Goal: Task Accomplishment & Management: Use online tool/utility

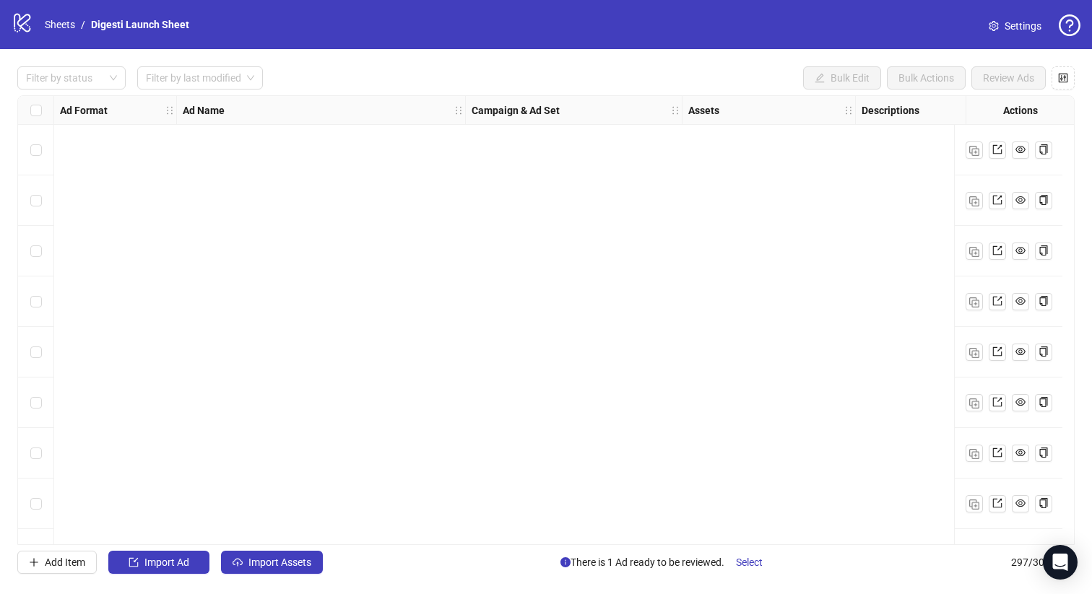
scroll to position [6256, 0]
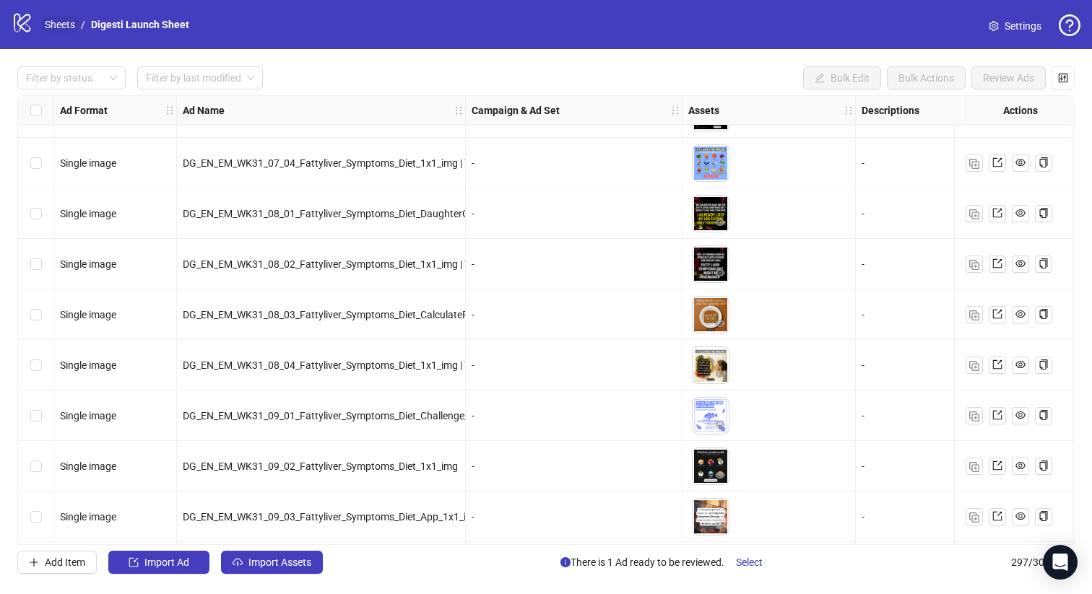
click at [52, 20] on link "Sheets" at bounding box center [60, 25] width 36 height 16
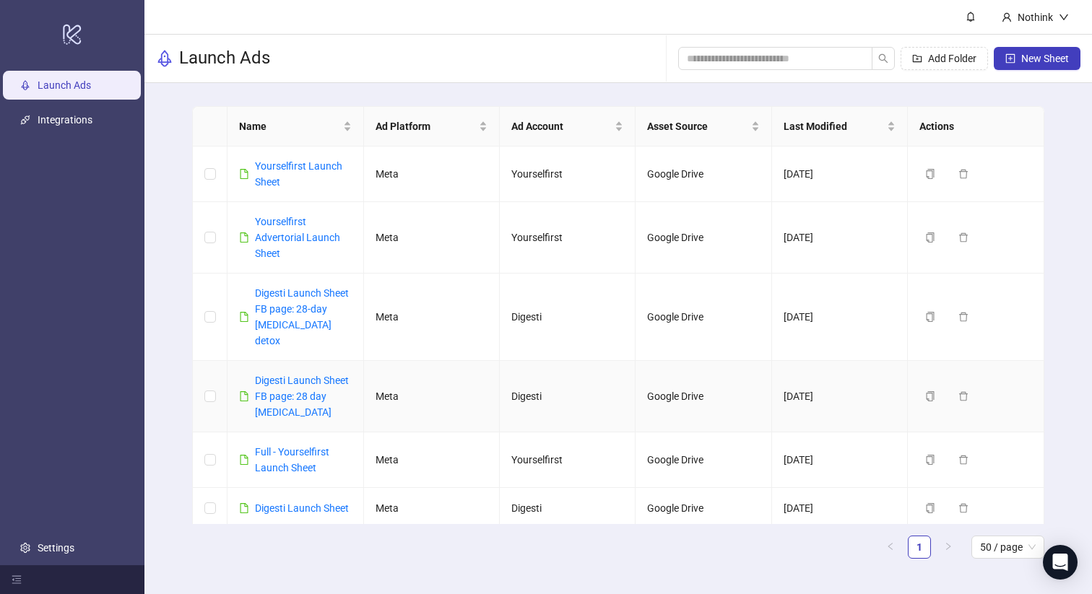
click at [304, 373] on div "Digesti Launch Sheet FB page: 28 day [MEDICAL_DATA]" at bounding box center [303, 397] width 96 height 48
click at [314, 375] on link "Digesti Launch Sheet FB page: 28 day [MEDICAL_DATA]" at bounding box center [302, 396] width 94 height 43
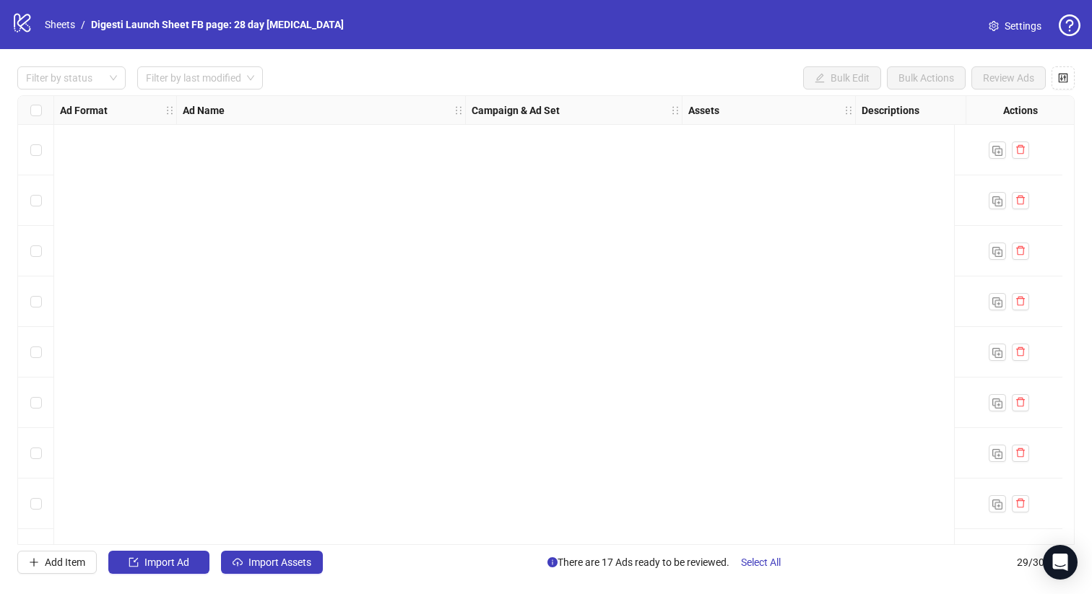
scroll to position [1052, 0]
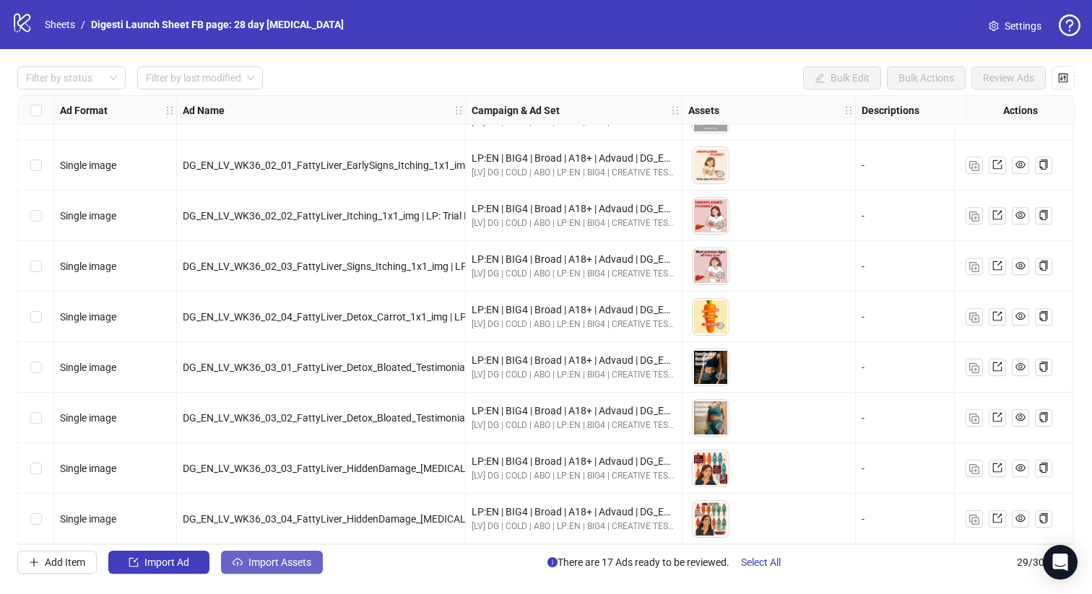
click at [238, 566] on icon "cloud-upload" at bounding box center [237, 564] width 3 height 4
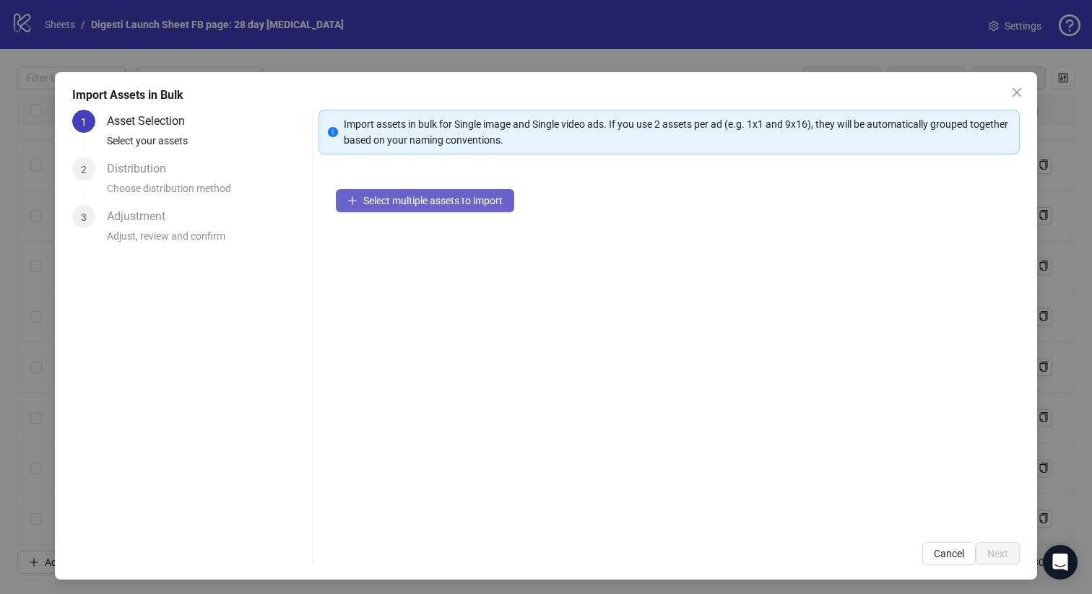
click at [416, 193] on button "Select multiple assets to import" at bounding box center [425, 200] width 178 height 23
click at [410, 196] on span "Select multiple assets to import" at bounding box center [432, 201] width 139 height 12
click at [793, 449] on div "Select multiple assets to import" at bounding box center [670, 348] width 702 height 353
click at [451, 170] on div "Import assets in bulk for Single image and Single video ads. If you use 2 asset…" at bounding box center [670, 338] width 702 height 456
click at [451, 189] on button "Select multiple assets to import" at bounding box center [425, 200] width 178 height 23
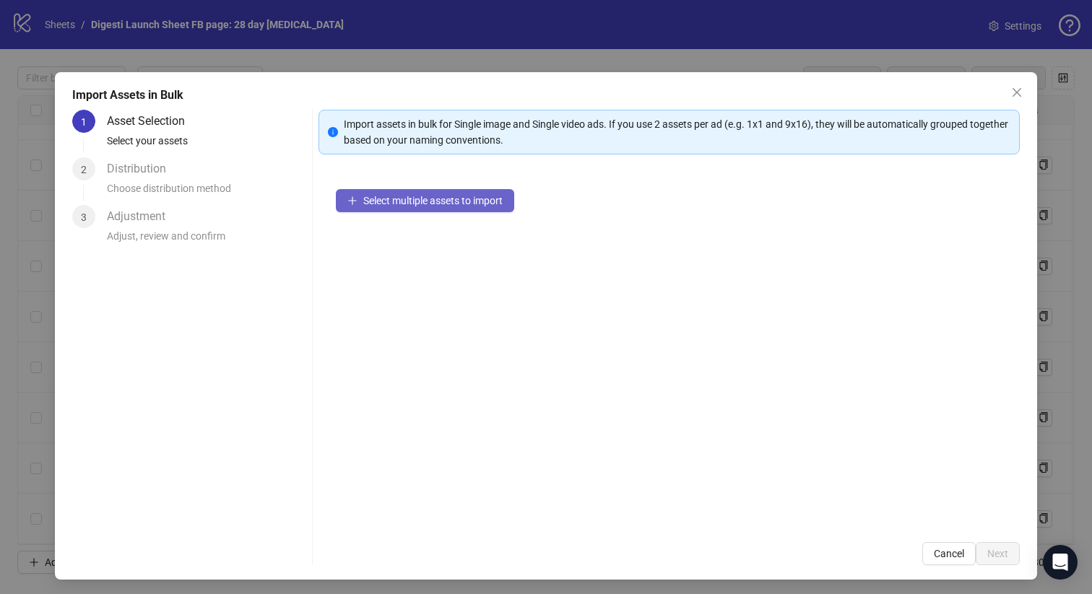
click at [451, 204] on span "Select multiple assets to import" at bounding box center [432, 201] width 139 height 12
click at [1023, 96] on icon "close" at bounding box center [1017, 93] width 12 height 12
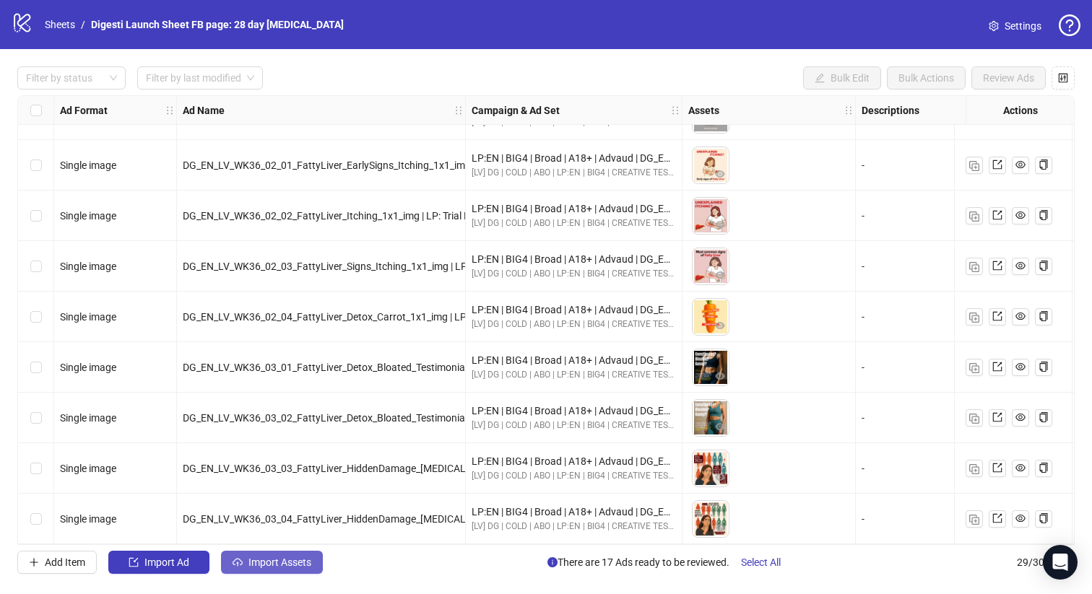
click at [313, 561] on button "Import Assets" at bounding box center [272, 562] width 102 height 23
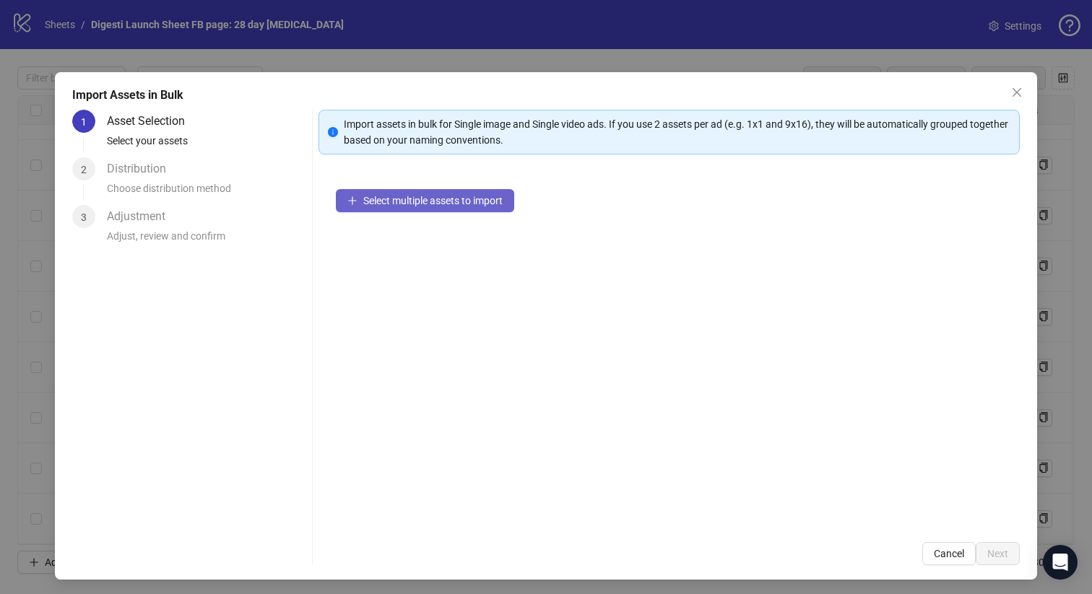
click at [383, 193] on button "Select multiple assets to import" at bounding box center [425, 200] width 178 height 23
click at [391, 201] on span "Select multiple assets to import" at bounding box center [432, 201] width 139 height 12
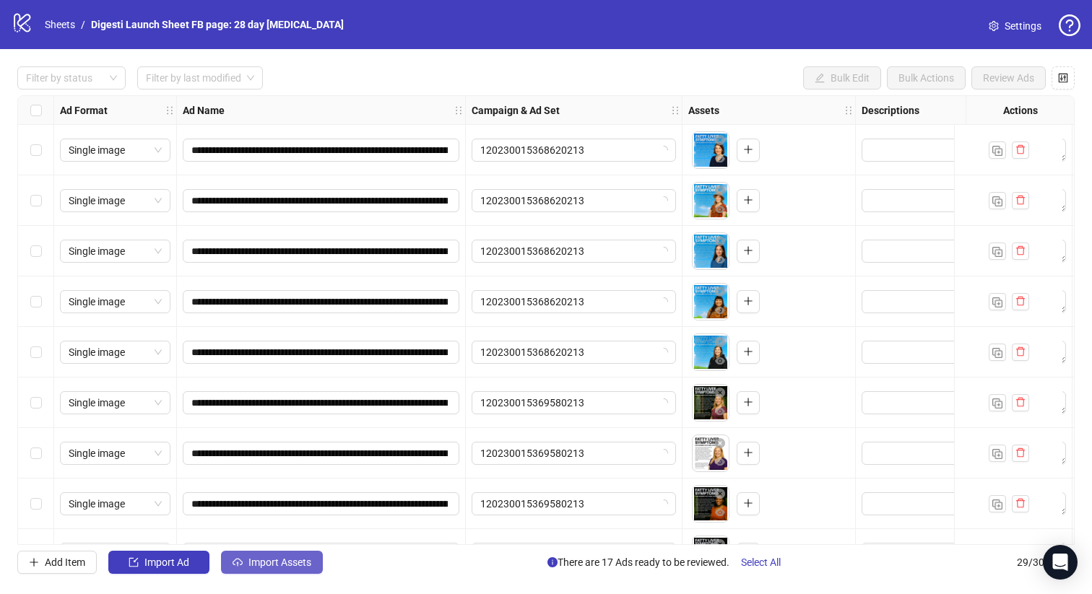
click at [270, 563] on span "Import Assets" at bounding box center [279, 563] width 63 height 12
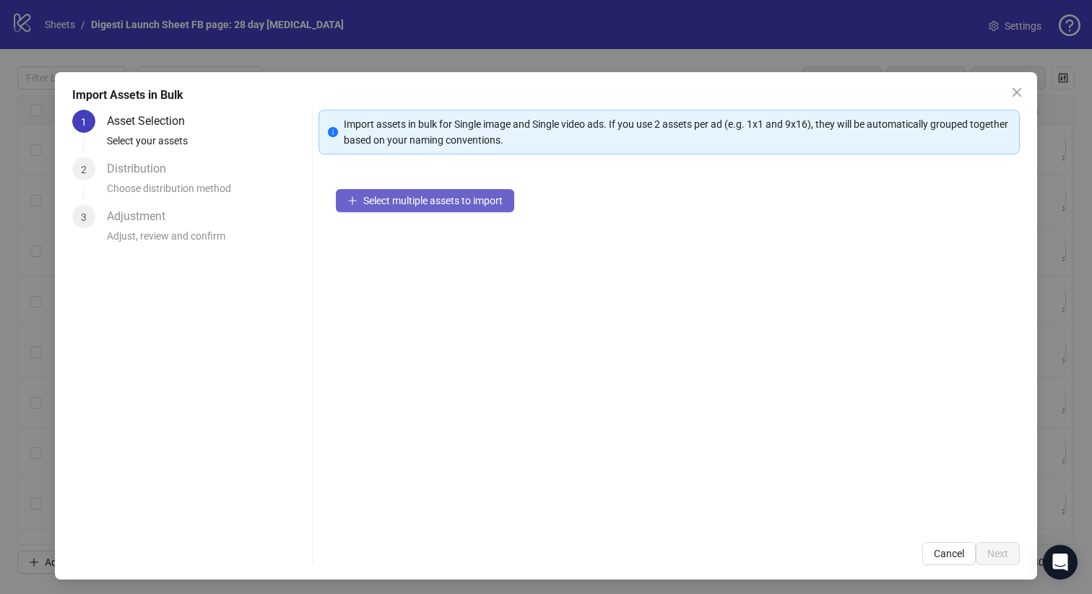
click at [420, 203] on span "Select multiple assets to import" at bounding box center [432, 201] width 139 height 12
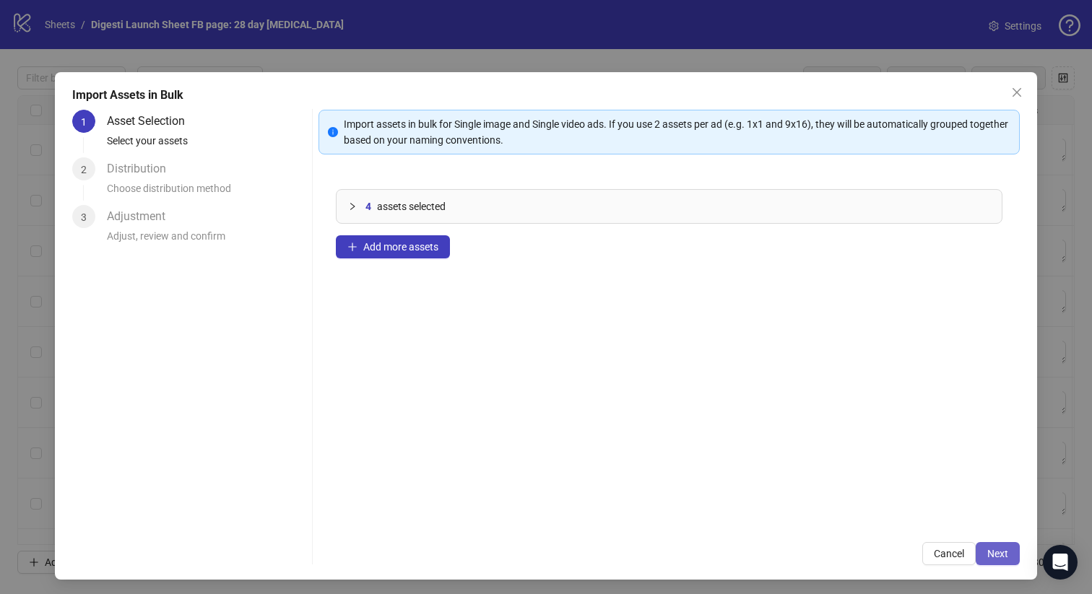
click at [998, 552] on span "Next" at bounding box center [997, 554] width 21 height 12
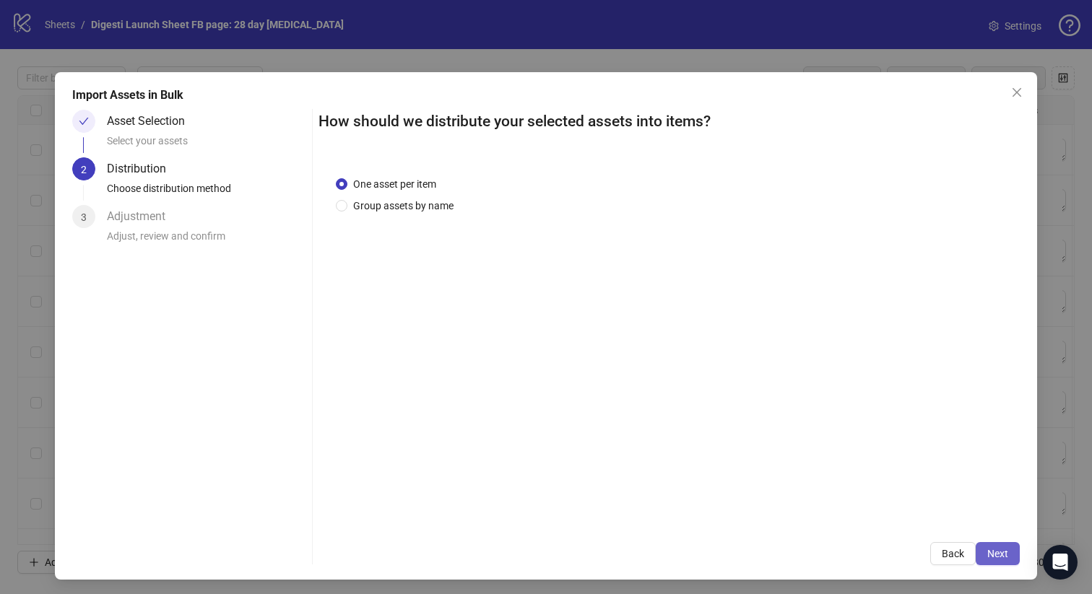
click at [995, 550] on span "Next" at bounding box center [997, 554] width 21 height 12
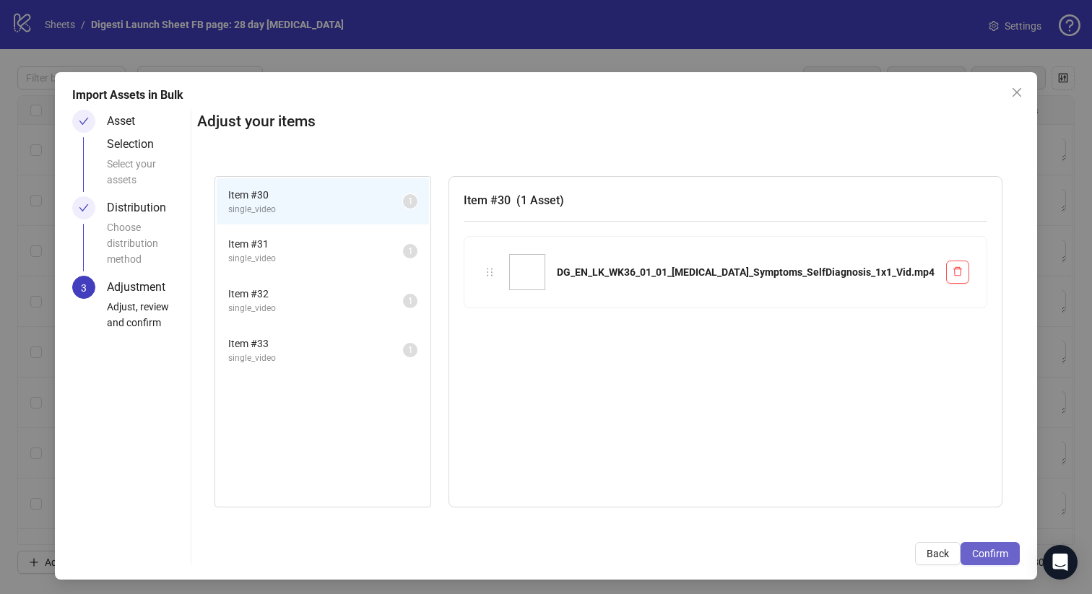
click at [991, 553] on span "Confirm" at bounding box center [990, 554] width 36 height 12
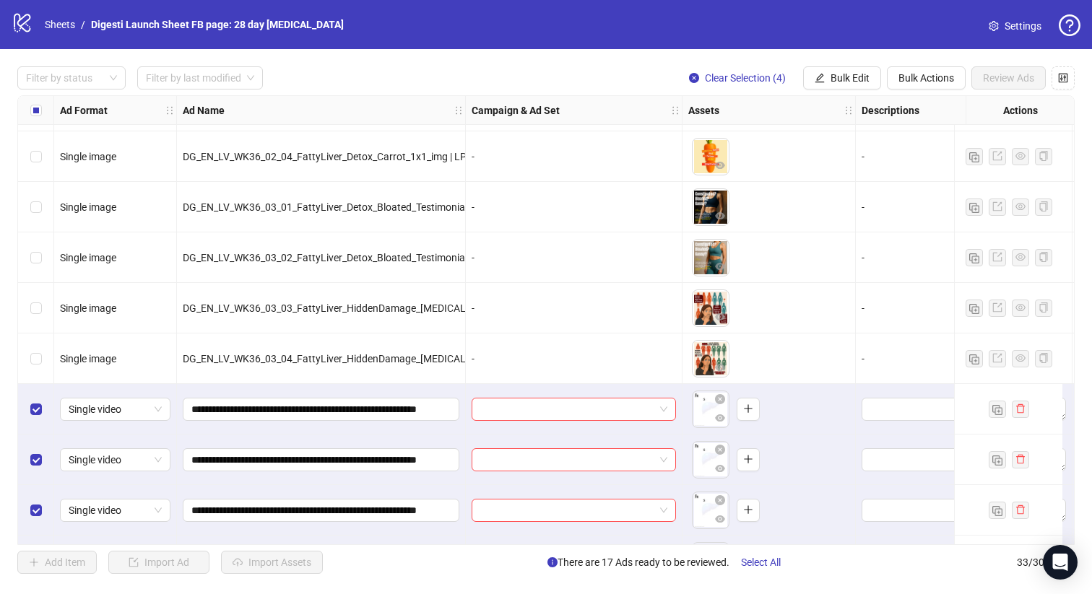
scroll to position [1255, 0]
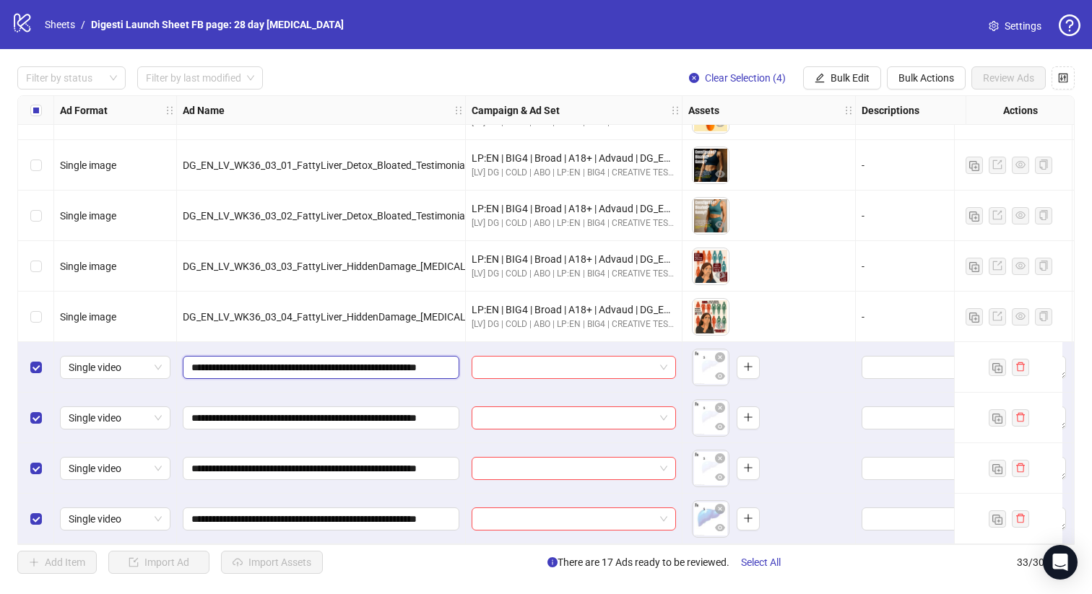
click at [420, 360] on input "**********" at bounding box center [319, 368] width 256 height 16
click at [433, 410] on input "**********" at bounding box center [319, 418] width 256 height 16
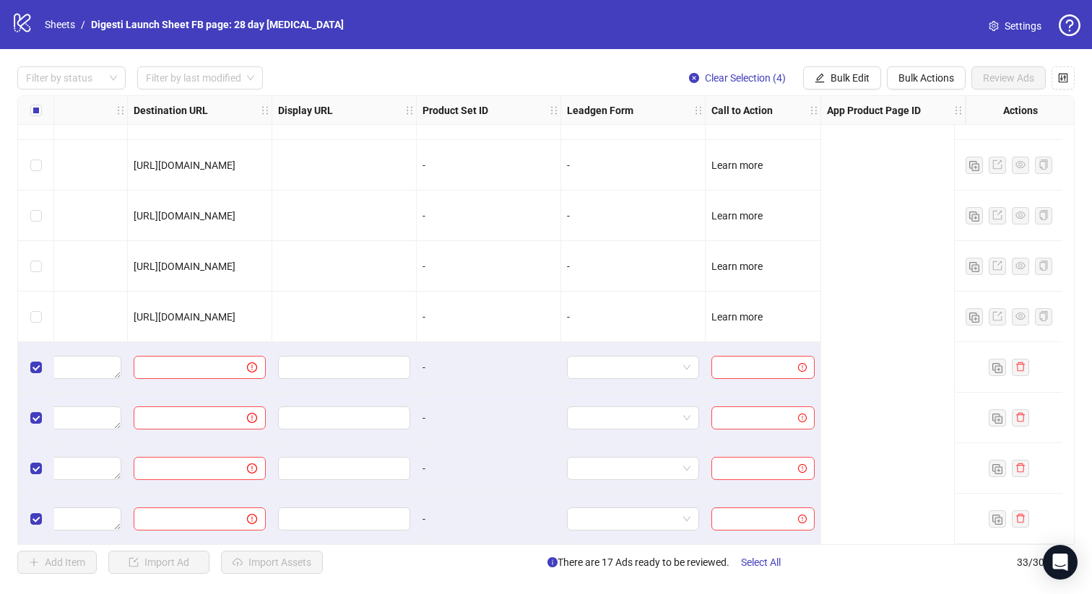
scroll to position [1255, 0]
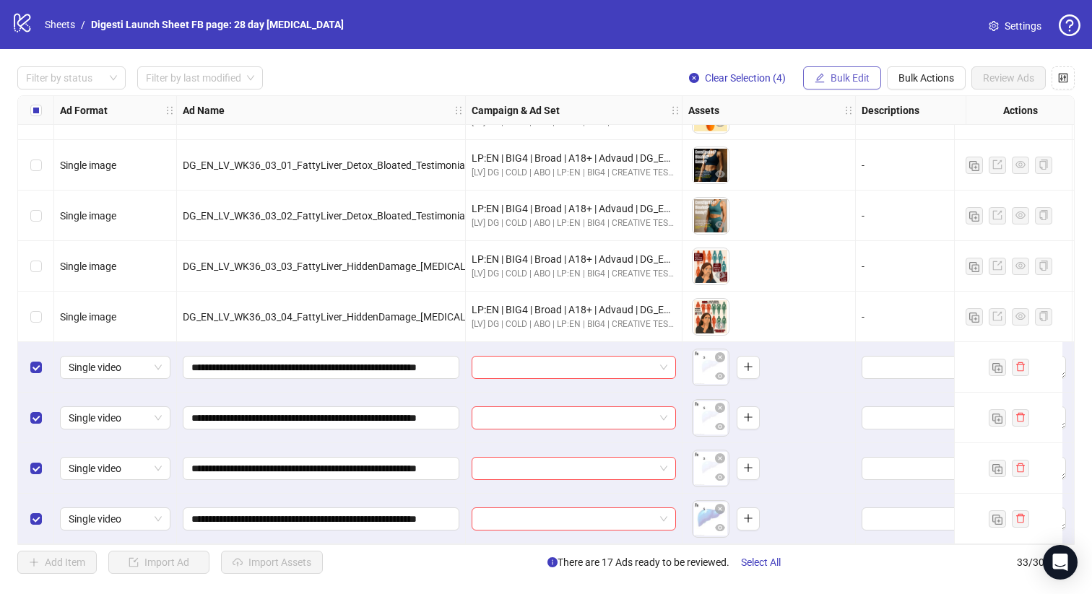
click at [831, 73] on span "Bulk Edit" at bounding box center [850, 78] width 39 height 12
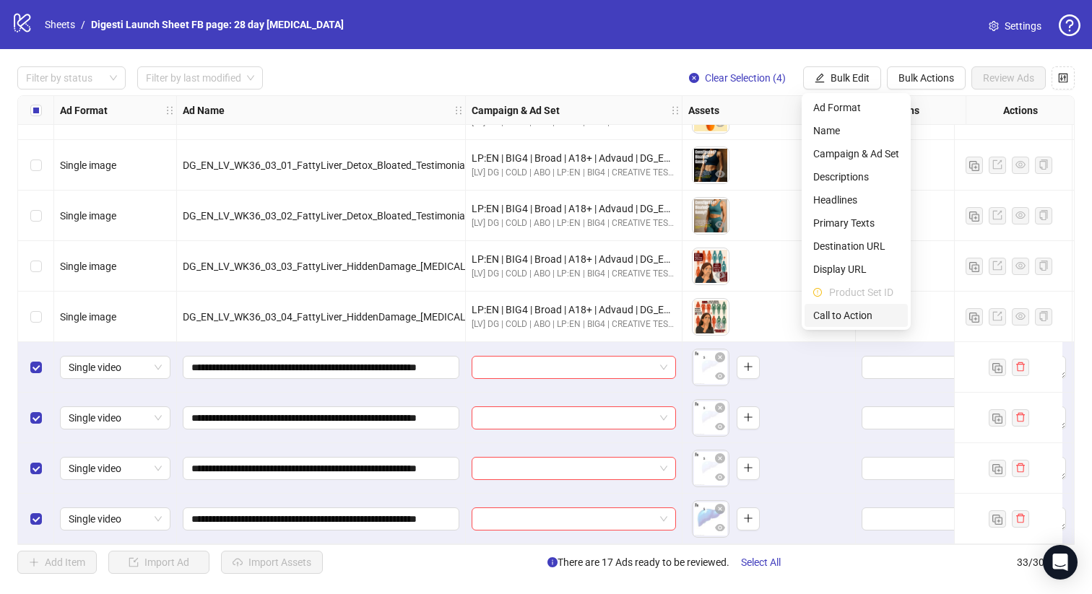
click at [841, 306] on li "Call to Action" at bounding box center [856, 315] width 103 height 23
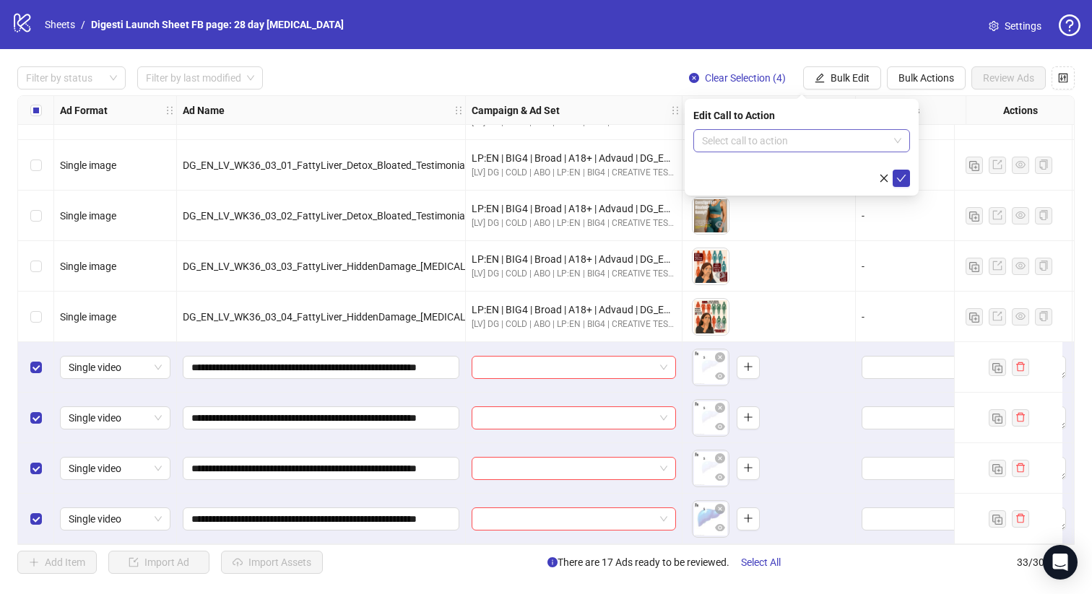
click at [817, 139] on input "search" at bounding box center [795, 141] width 186 height 22
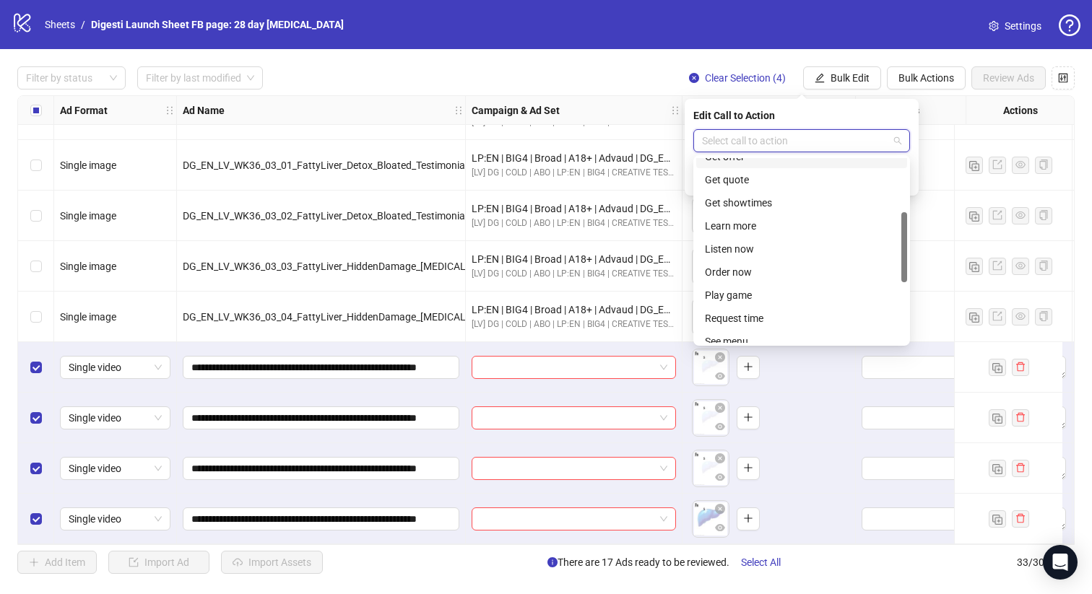
scroll to position [158, 0]
click at [776, 216] on div "Learn more" at bounding box center [802, 220] width 194 height 16
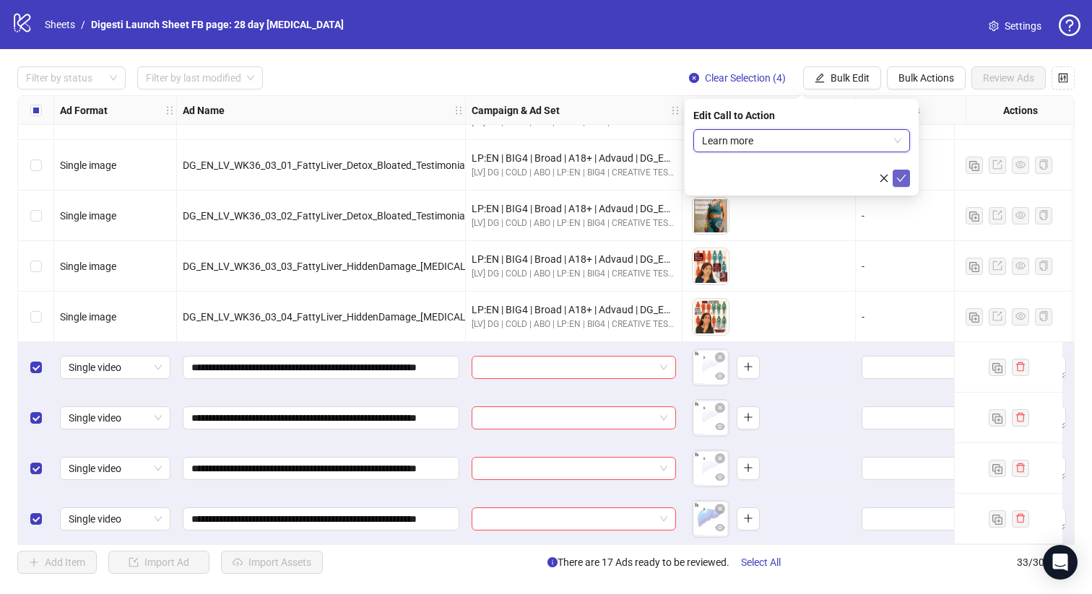
click at [907, 178] on button "submit" at bounding box center [901, 178] width 17 height 17
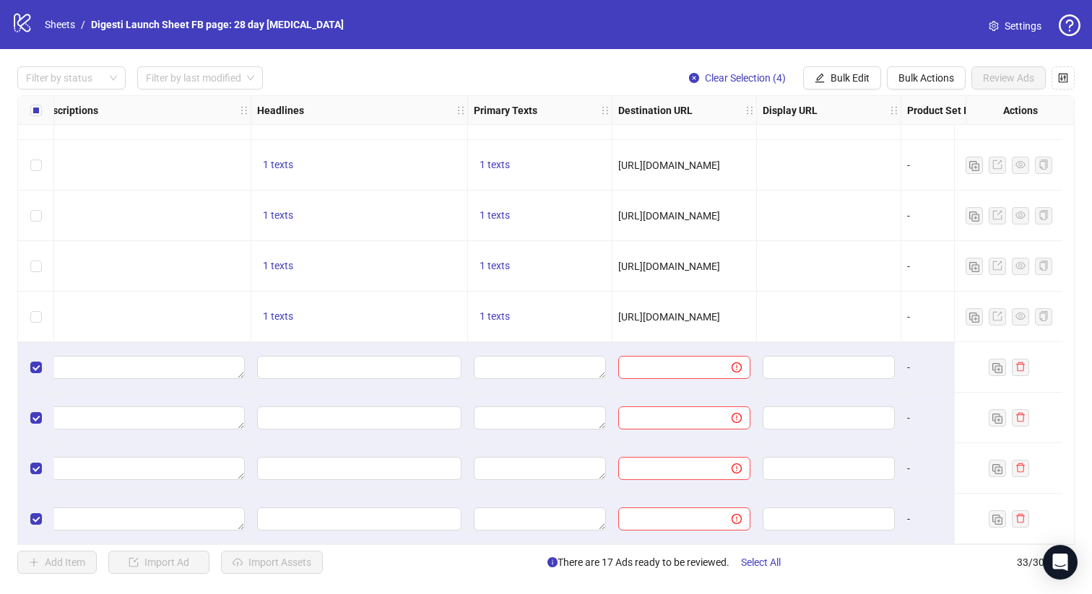
scroll to position [1254, 0]
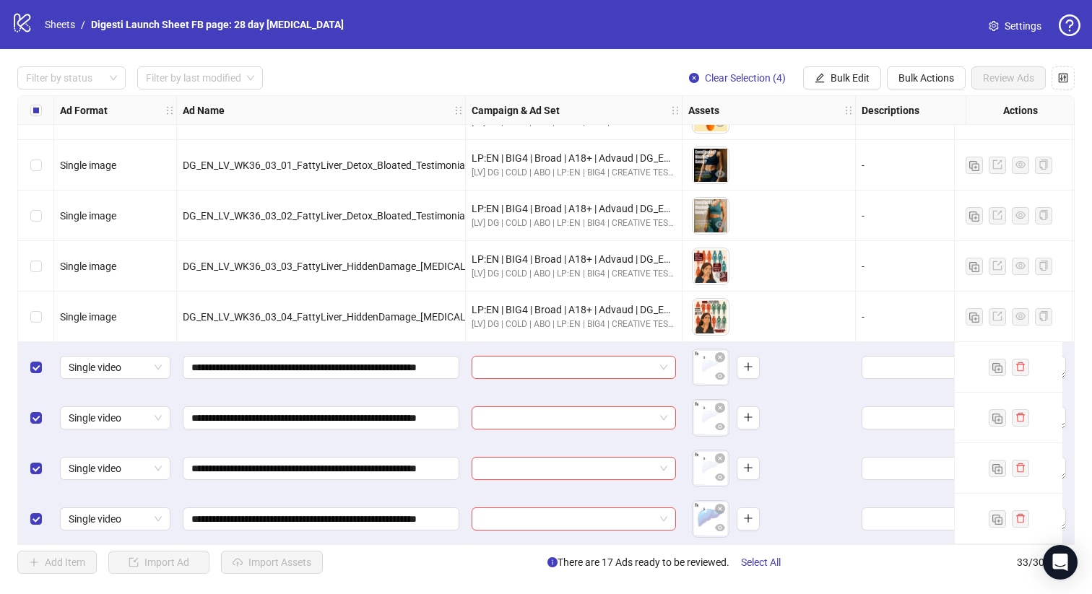
click at [367, 560] on div "Add Item Import Ad Import Assets There are 17 Ads ready to be reviewed. Select …" at bounding box center [545, 562] width 1057 height 23
click at [867, 80] on span "Bulk Edit" at bounding box center [850, 78] width 39 height 12
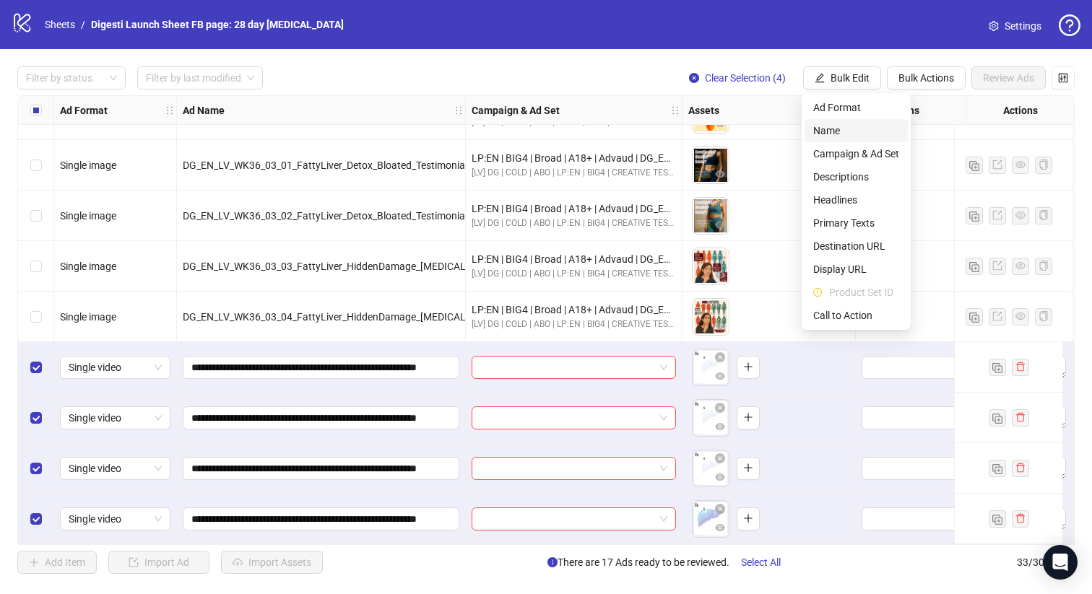
click at [858, 131] on span "Name" at bounding box center [856, 131] width 86 height 16
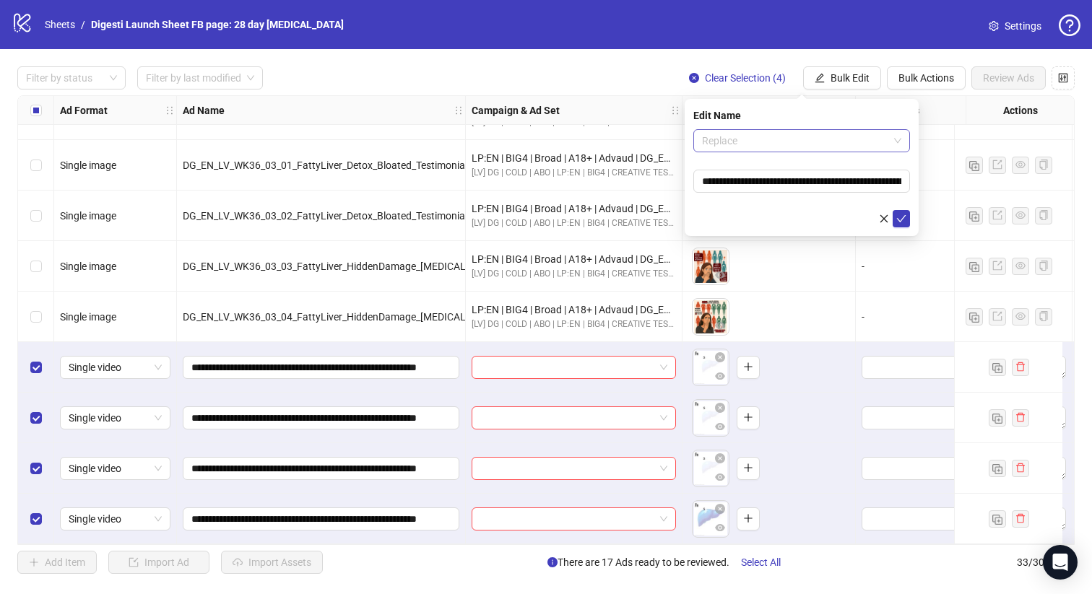
click at [810, 144] on span "Replace" at bounding box center [801, 141] width 199 height 22
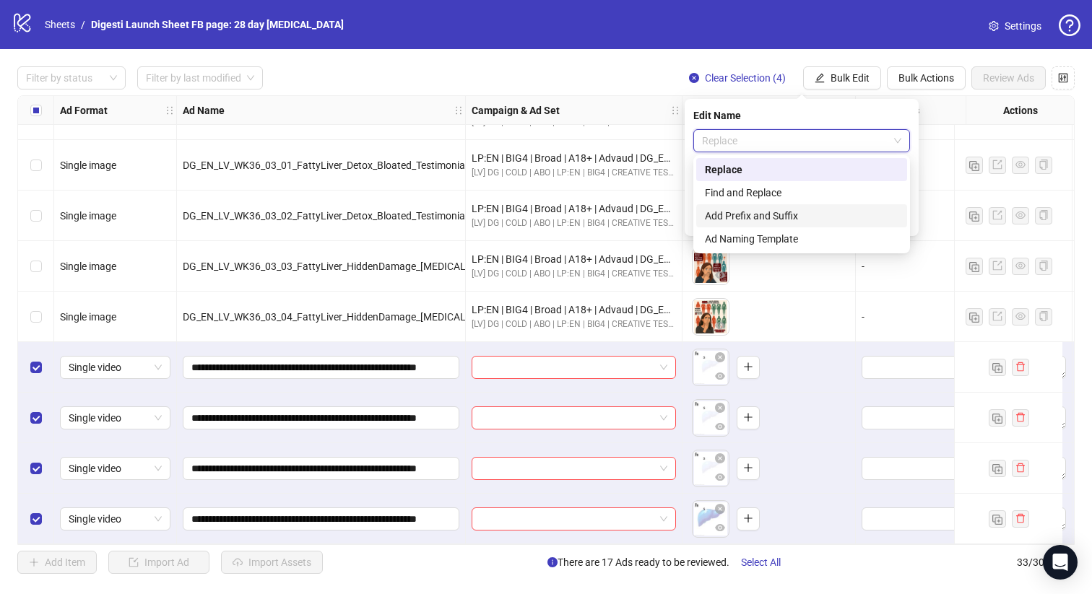
click at [784, 212] on div "Add Prefix and Suffix" at bounding box center [802, 216] width 194 height 16
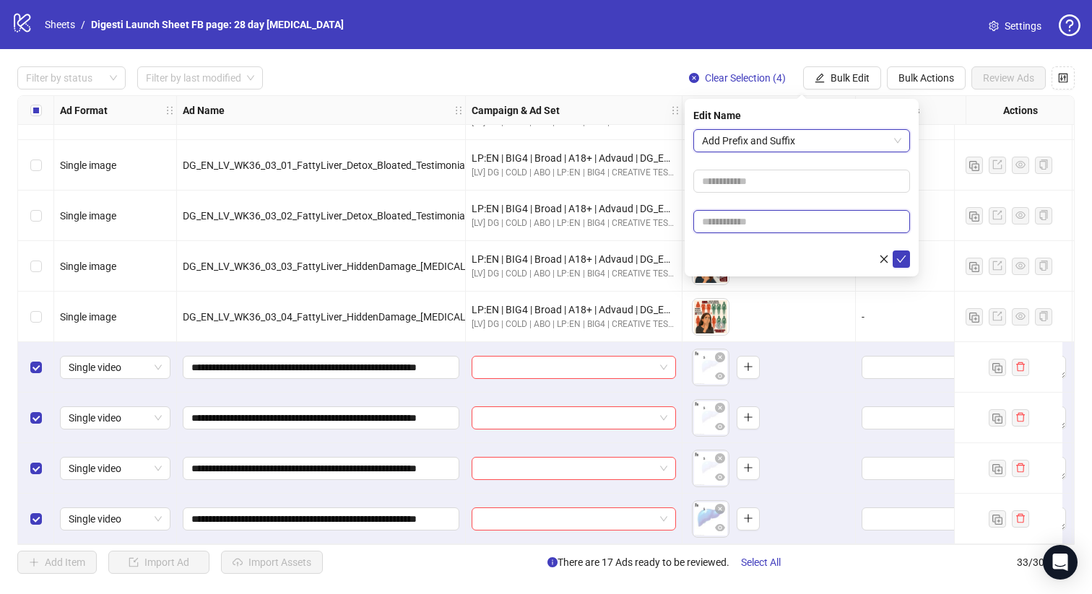
click at [774, 220] on input "text" at bounding box center [801, 221] width 217 height 23
paste input "**********"
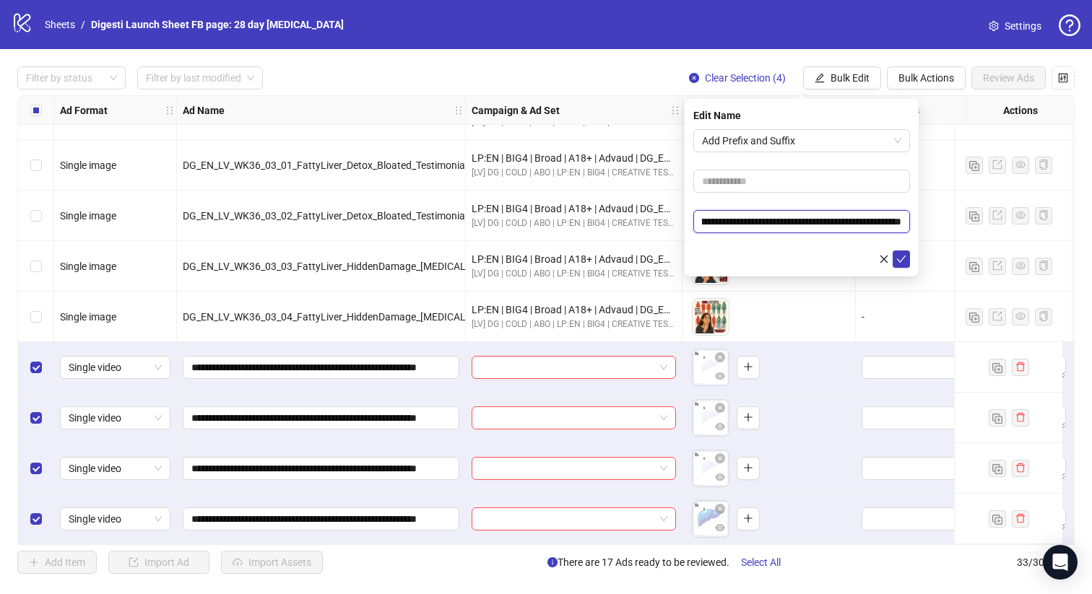
scroll to position [0, 0]
type input "**********"
click at [907, 263] on button "submit" at bounding box center [901, 259] width 17 height 17
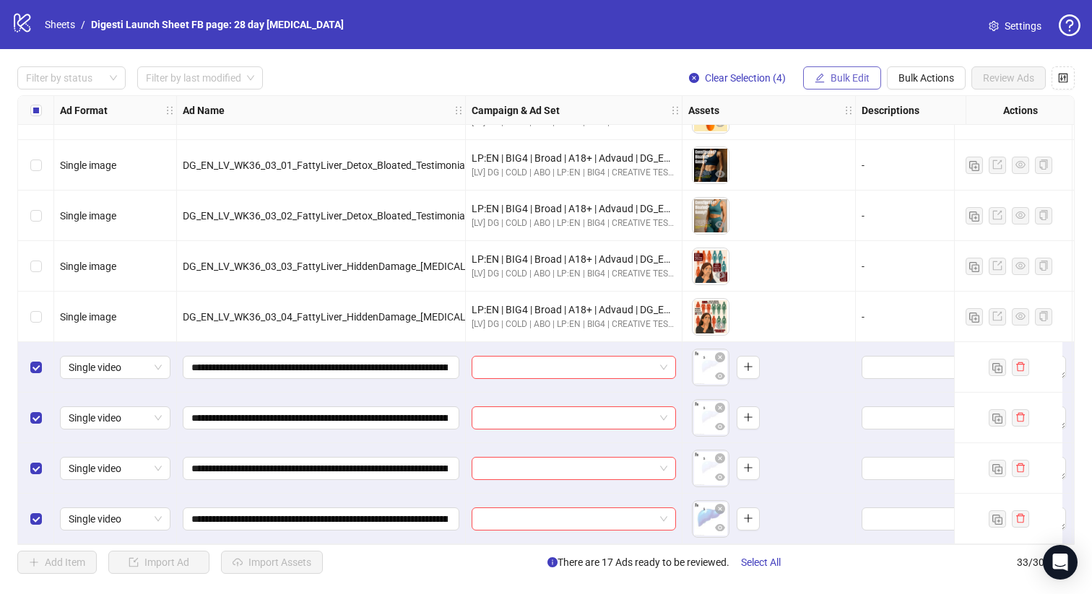
click at [830, 84] on button "Bulk Edit" at bounding box center [842, 77] width 78 height 23
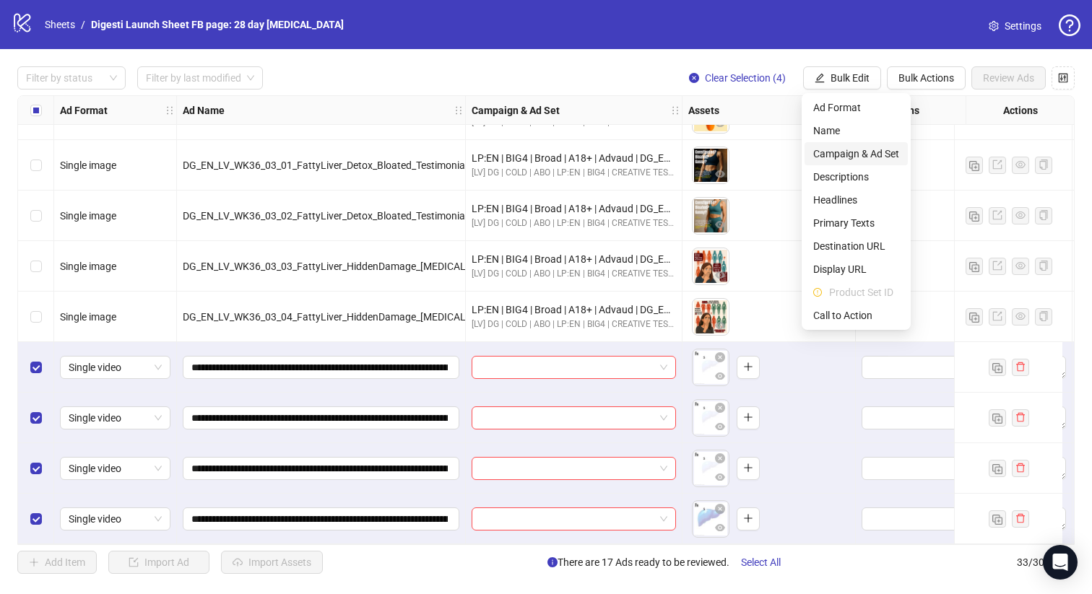
click at [840, 148] on span "Campaign & Ad Set" at bounding box center [856, 154] width 86 height 16
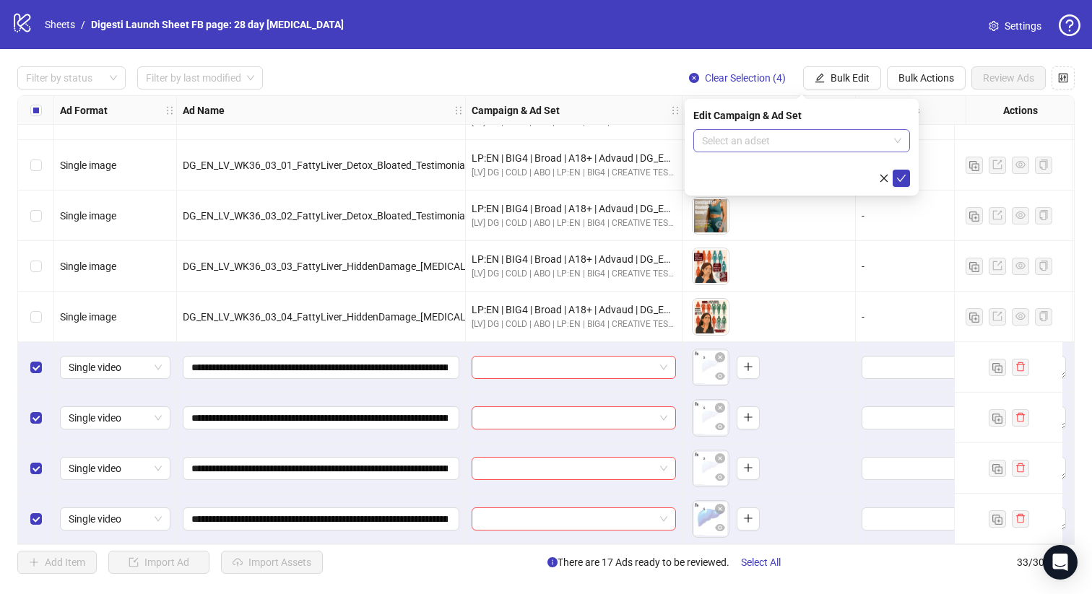
click at [753, 139] on input "search" at bounding box center [795, 141] width 186 height 22
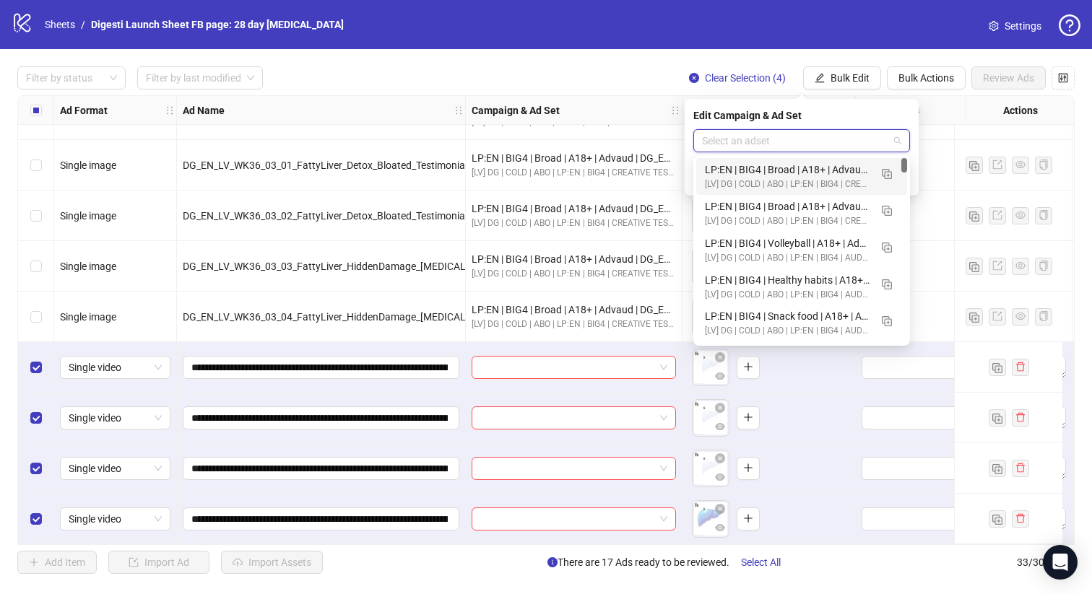
paste input "**********"
type input "**********"
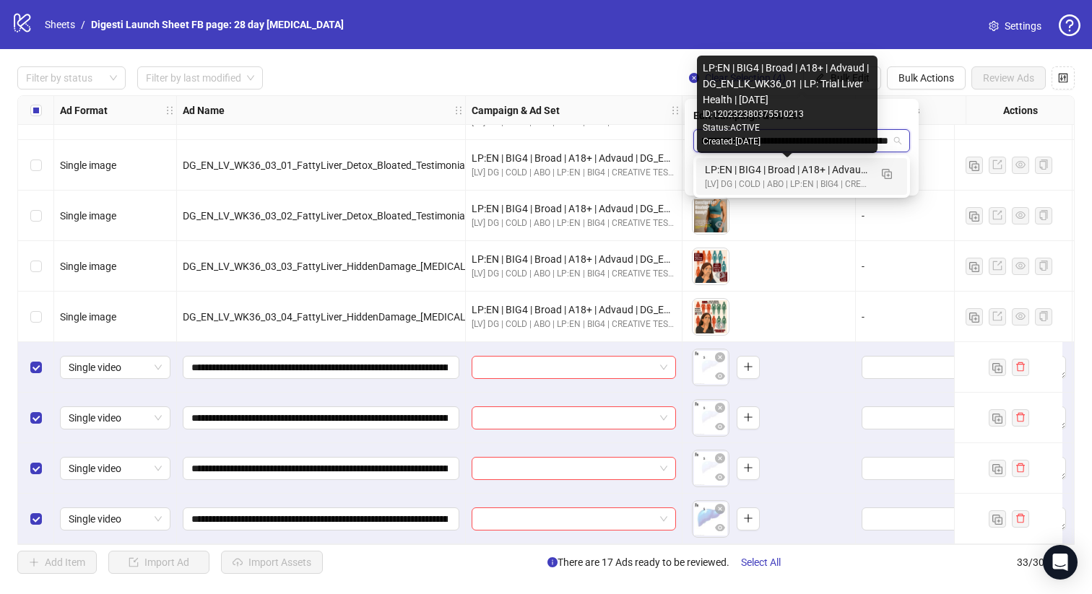
click at [763, 176] on div "LP:EN | BIG4 | Broad | A18+ | Advaud | DG_EN_LK_WK36_01 | LP: Trial Liver Healt…" at bounding box center [787, 170] width 165 height 16
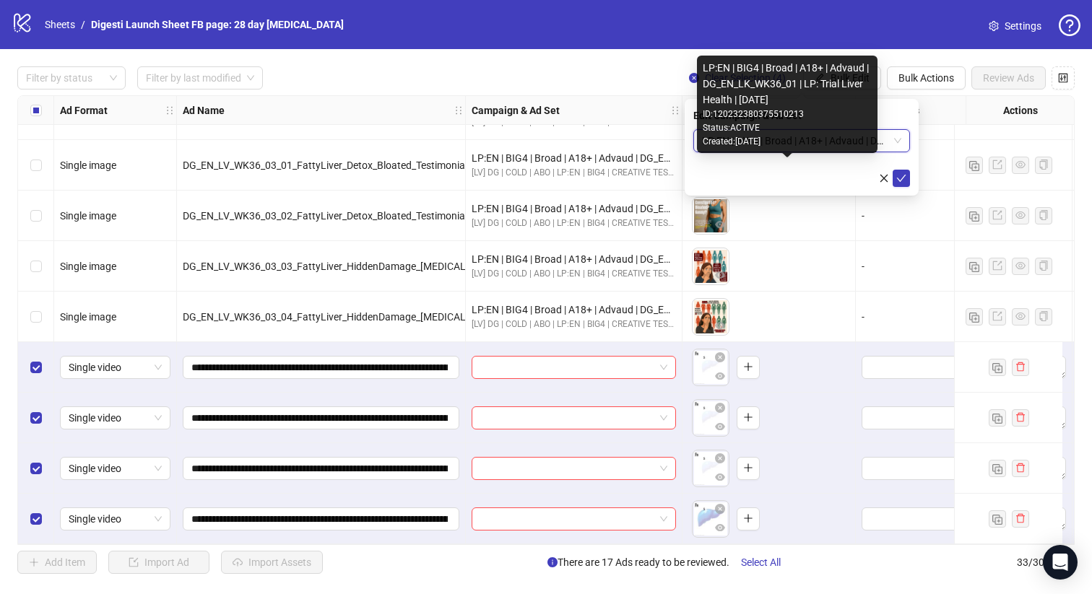
scroll to position [0, 0]
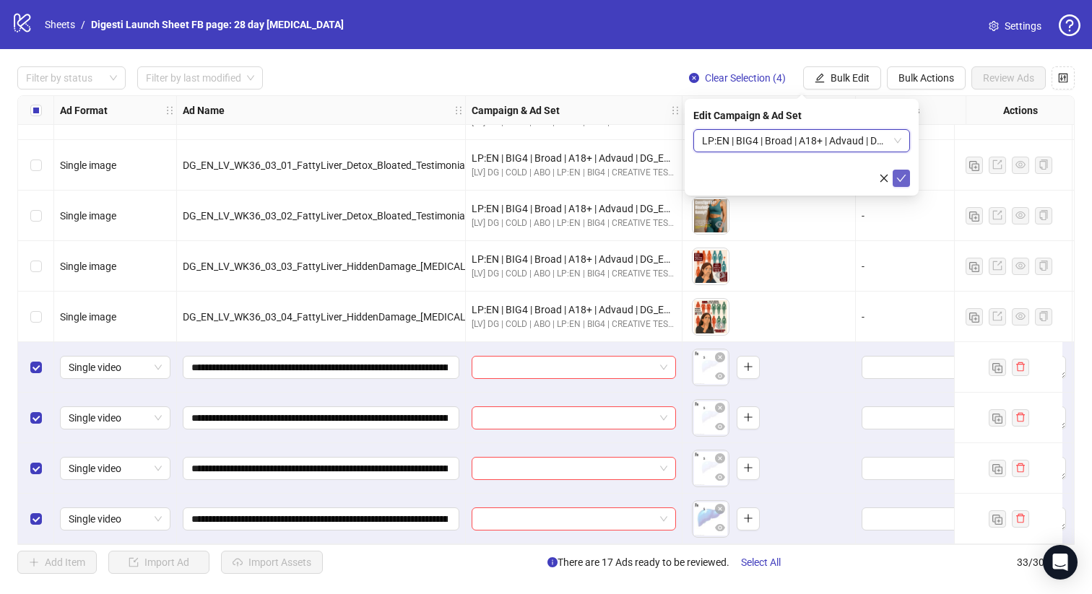
click at [901, 183] on icon "check" at bounding box center [901, 178] width 10 height 10
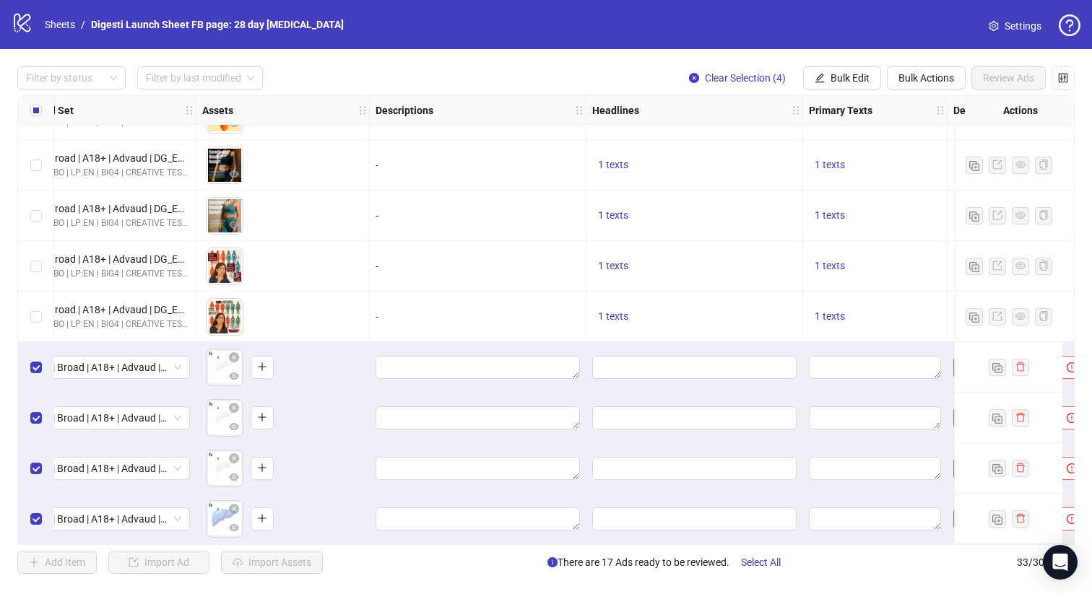
scroll to position [1254, 0]
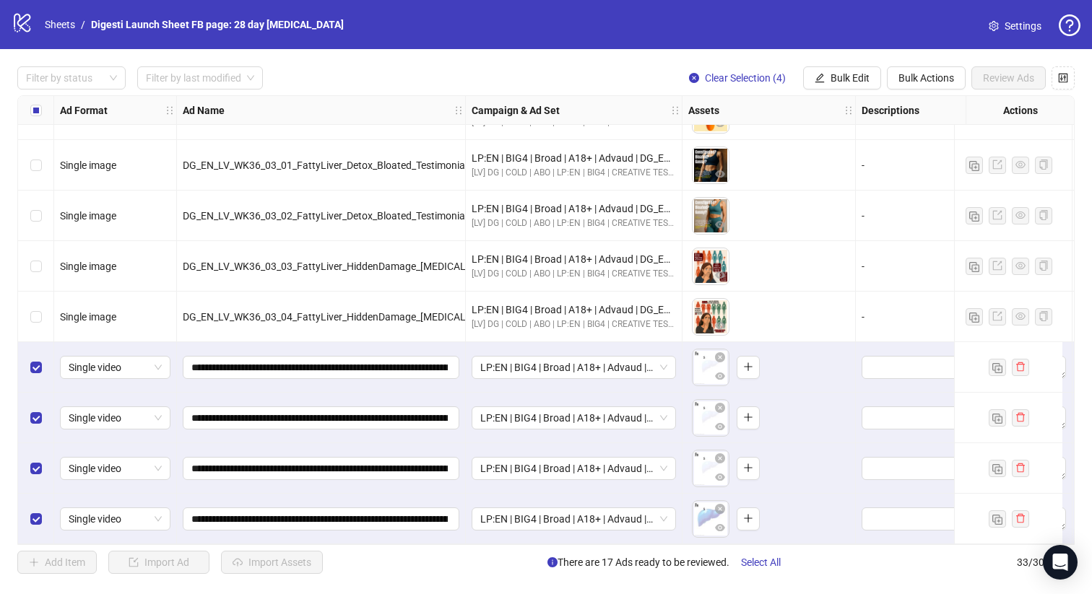
click at [33, 116] on label "Select all rows" at bounding box center [36, 111] width 12 height 16
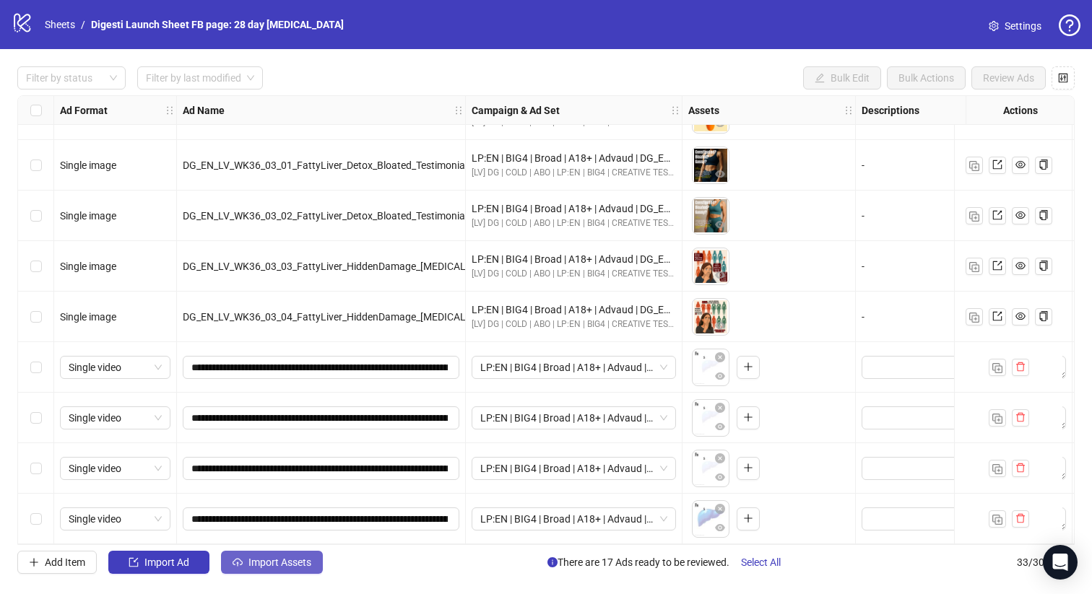
click at [277, 559] on span "Import Assets" at bounding box center [279, 563] width 63 height 12
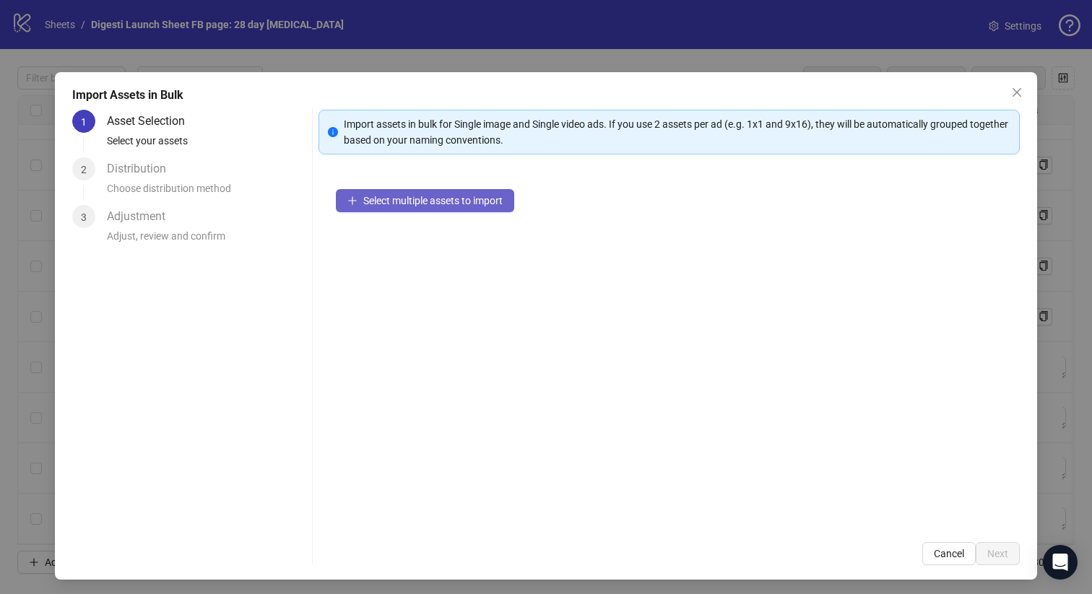
click at [416, 203] on span "Select multiple assets to import" at bounding box center [432, 201] width 139 height 12
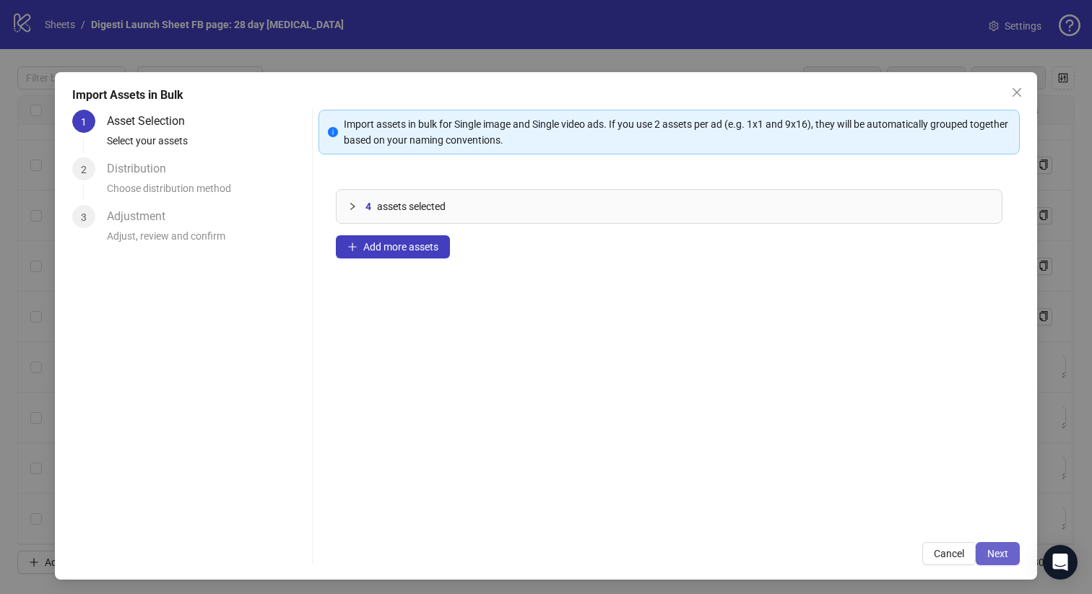
click at [995, 545] on button "Next" at bounding box center [998, 553] width 44 height 23
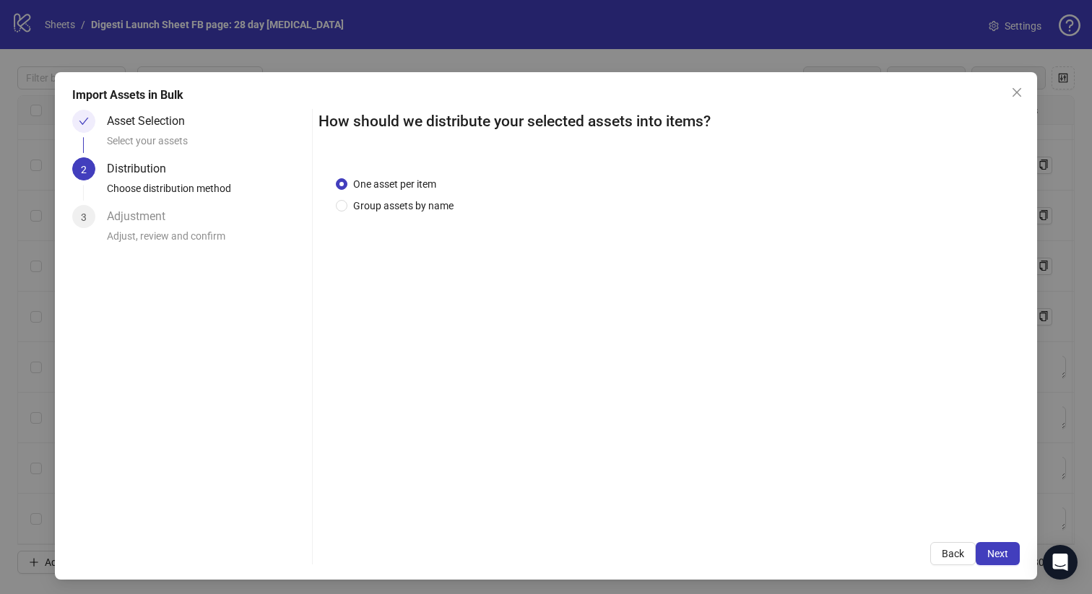
click at [995, 545] on button "Next" at bounding box center [998, 553] width 44 height 23
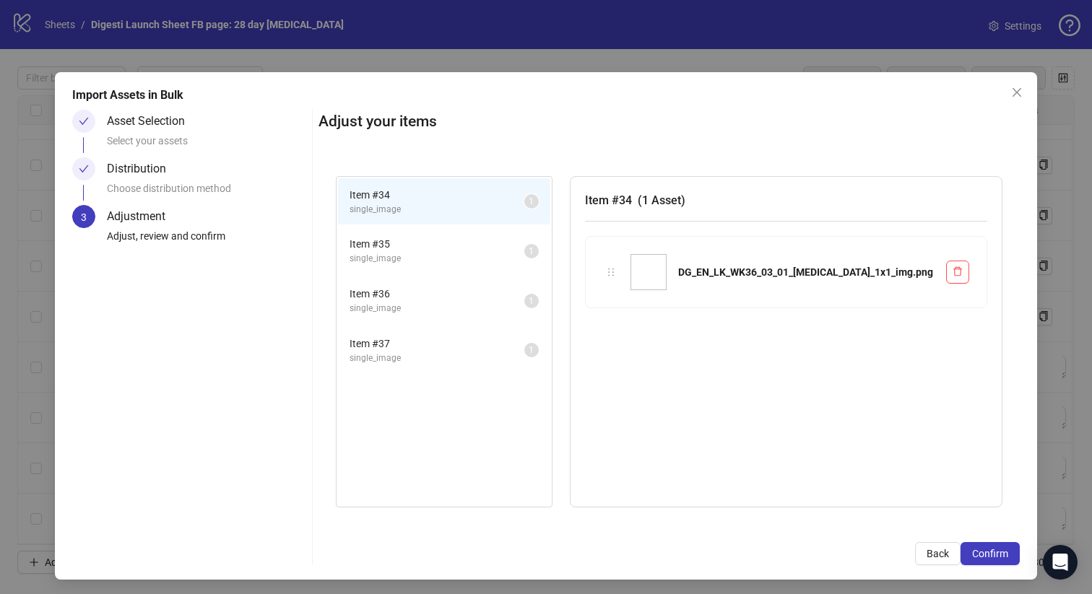
click at [995, 545] on button "Confirm" at bounding box center [990, 553] width 59 height 23
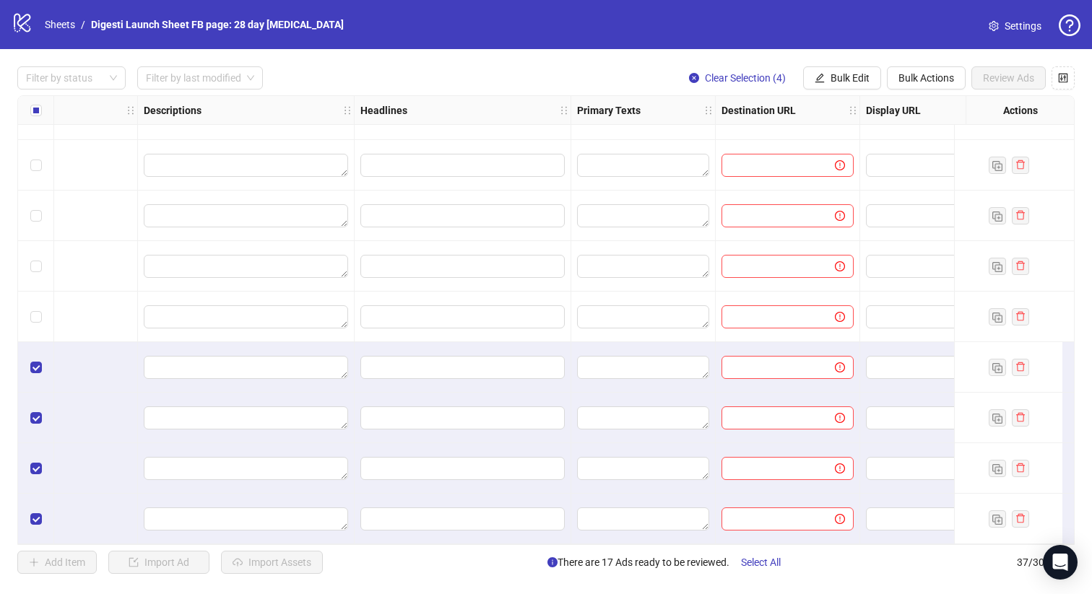
scroll to position [1457, 1317]
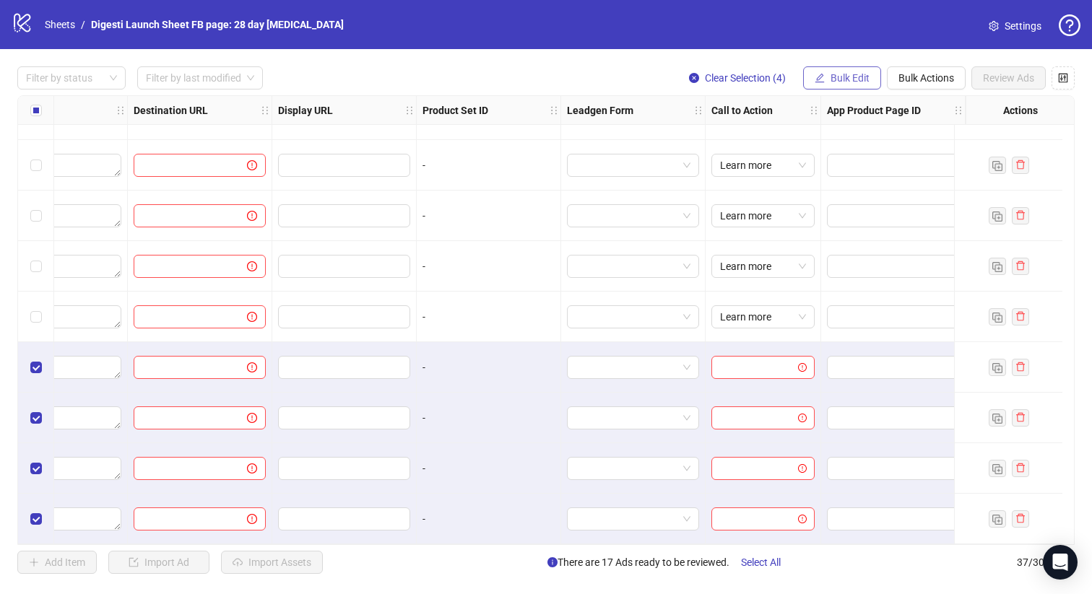
click at [837, 87] on button "Bulk Edit" at bounding box center [842, 77] width 78 height 23
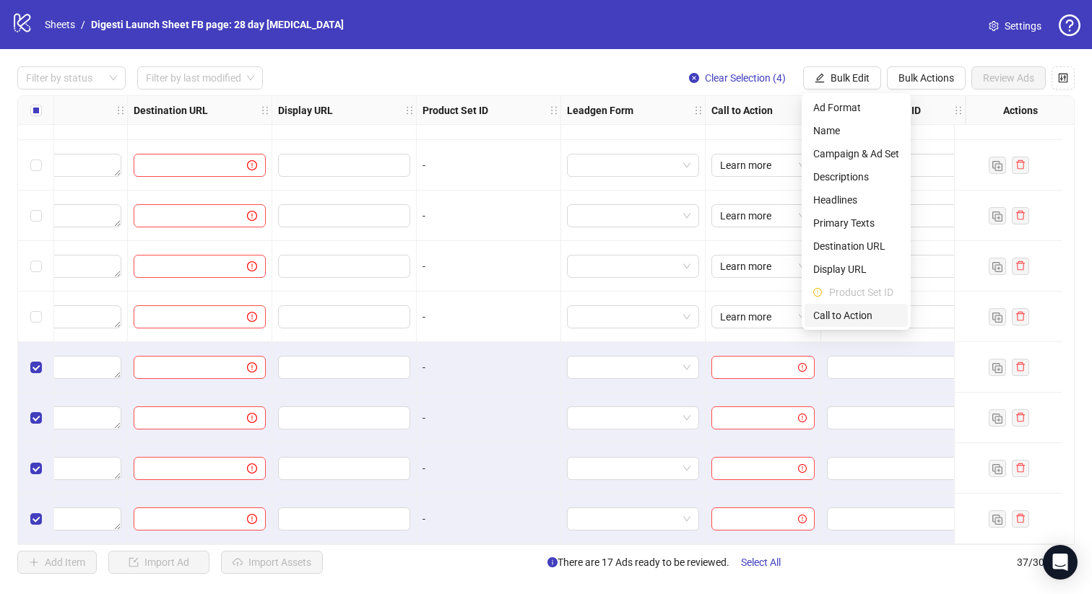
click at [842, 308] on span "Call to Action" at bounding box center [856, 316] width 86 height 16
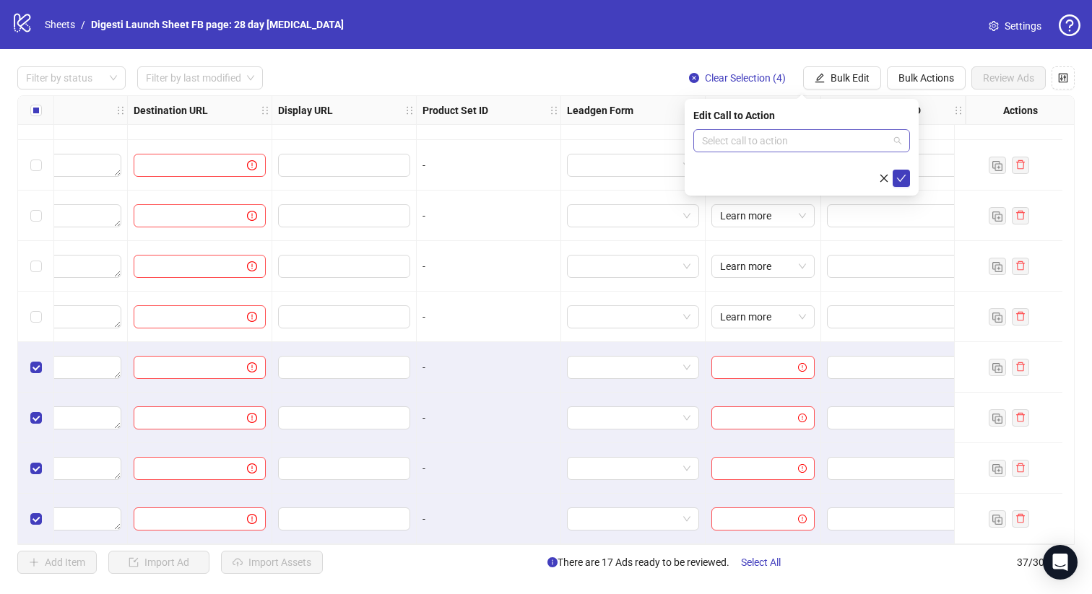
click at [846, 142] on input "search" at bounding box center [795, 141] width 186 height 22
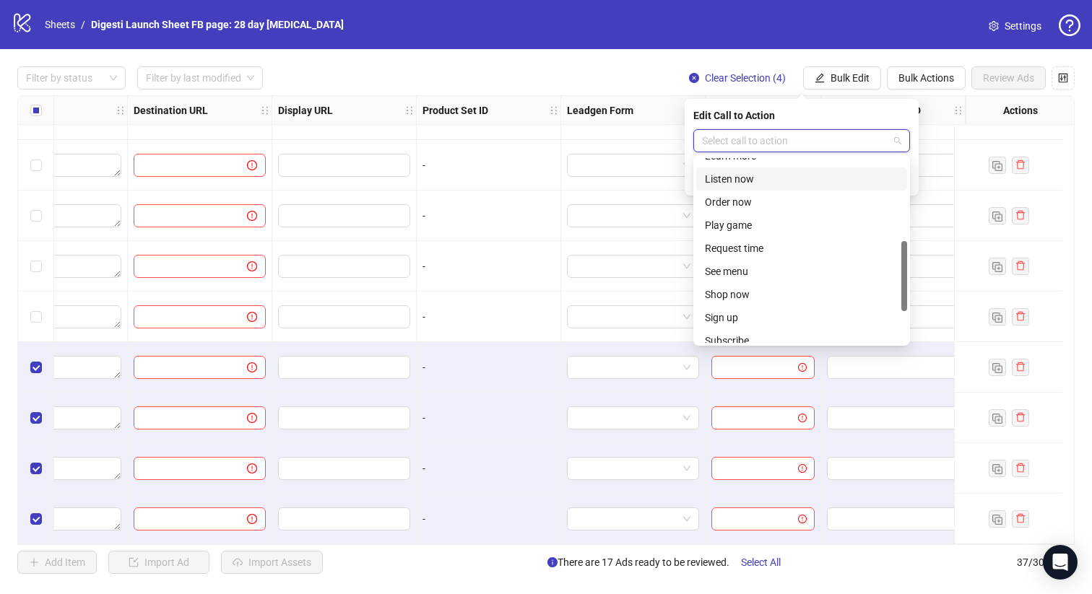
scroll to position [207, 0]
click at [754, 173] on div "Learn more" at bounding box center [802, 171] width 194 height 16
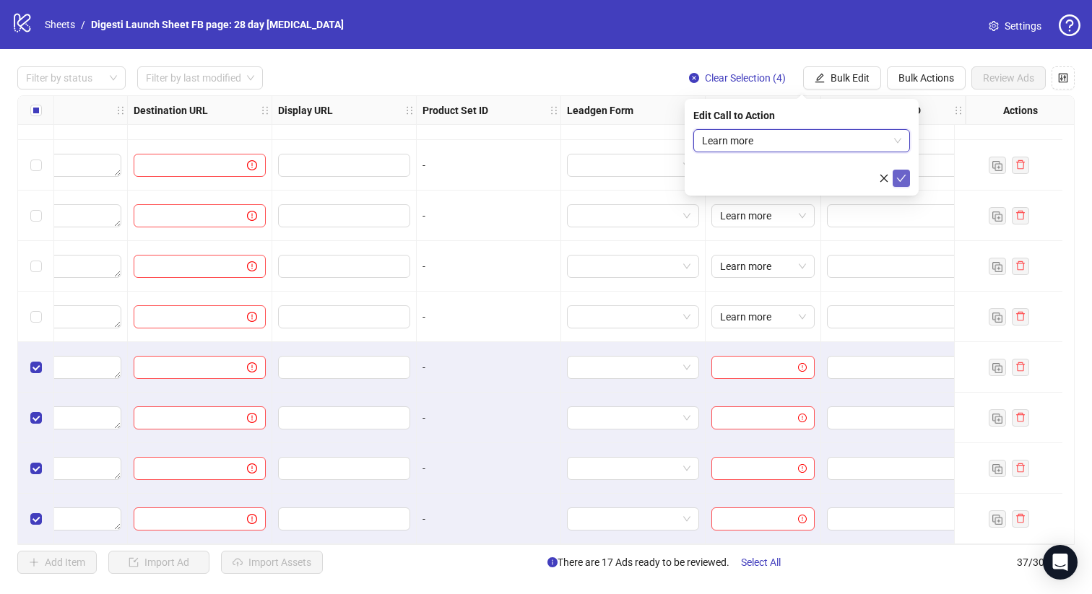
click at [903, 180] on icon "check" at bounding box center [901, 178] width 10 height 10
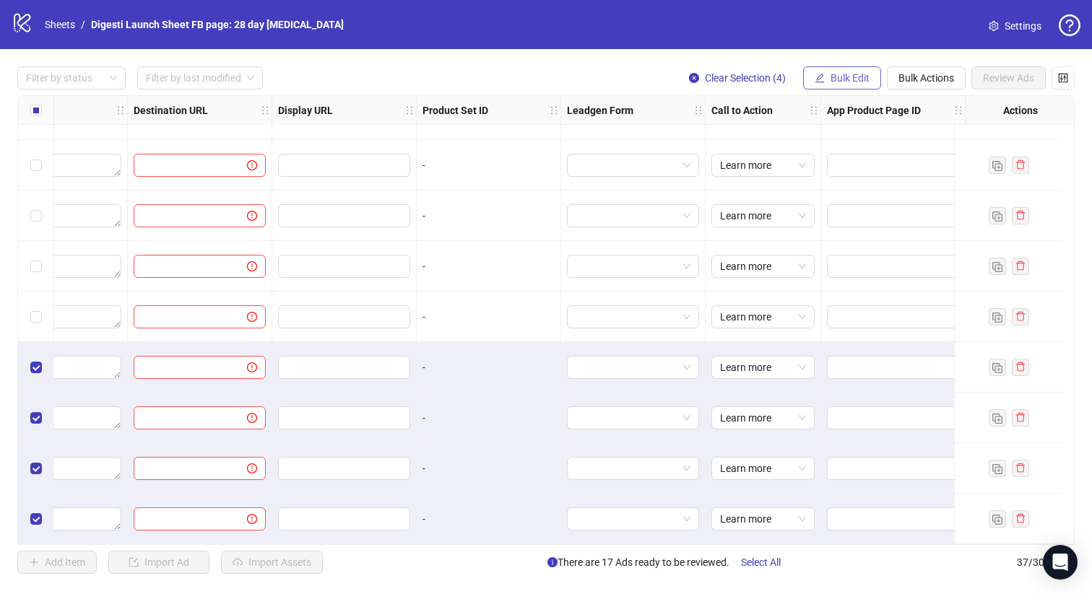
click at [847, 81] on span "Bulk Edit" at bounding box center [850, 78] width 39 height 12
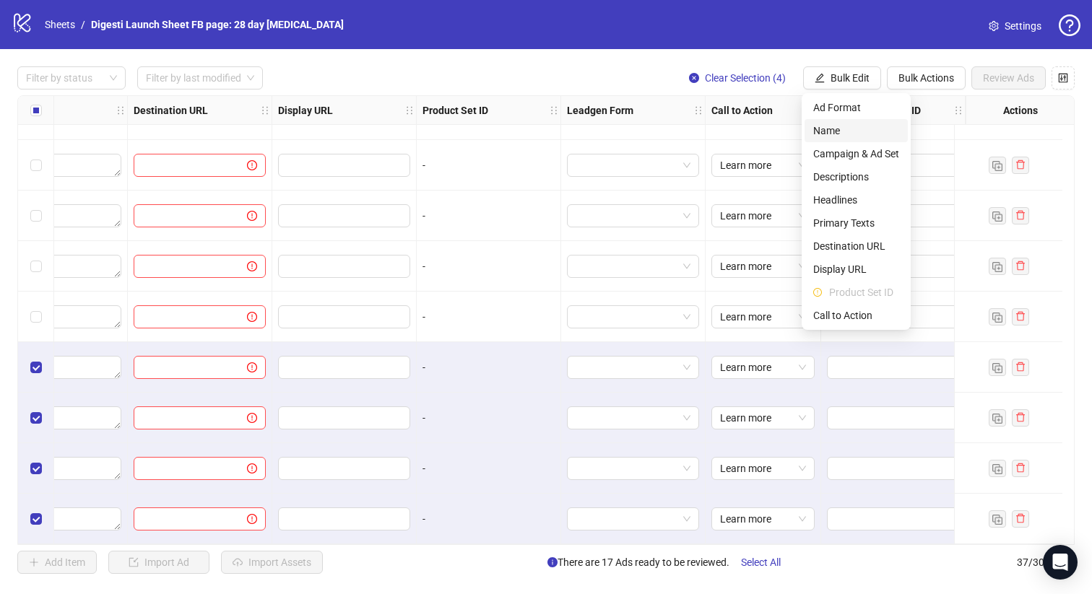
click at [849, 134] on span "Name" at bounding box center [856, 131] width 86 height 16
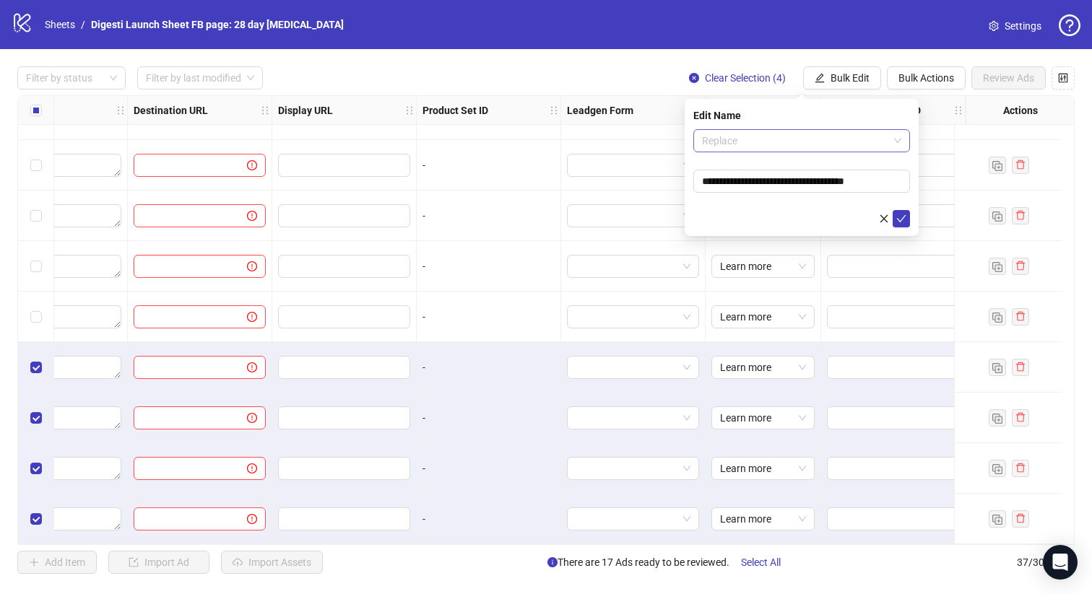
click at [791, 135] on span "Replace" at bounding box center [801, 141] width 199 height 22
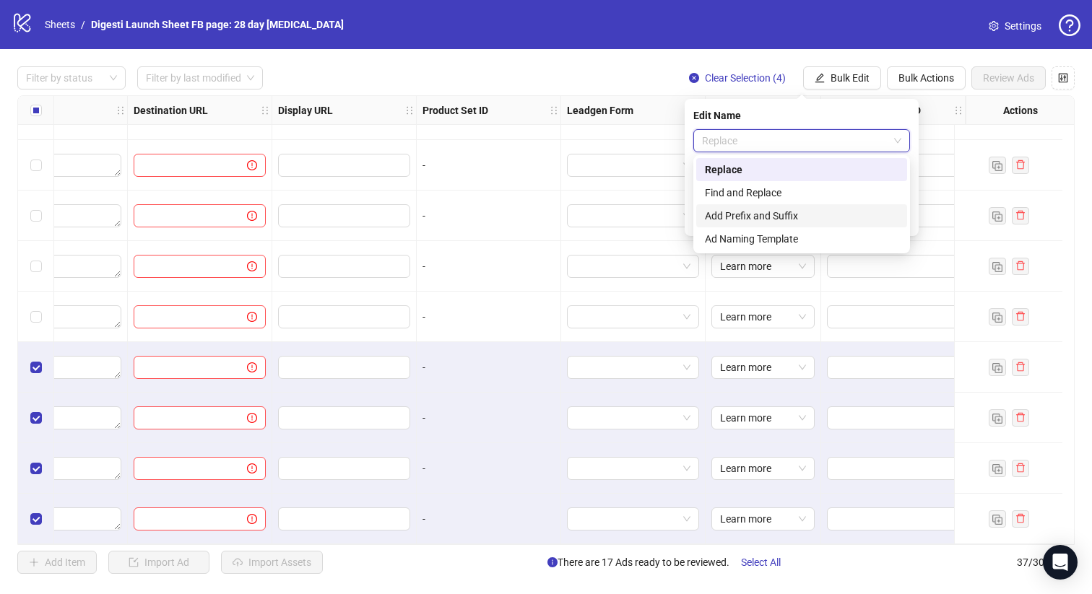
click at [776, 212] on div "Add Prefix and Suffix" at bounding box center [802, 216] width 194 height 16
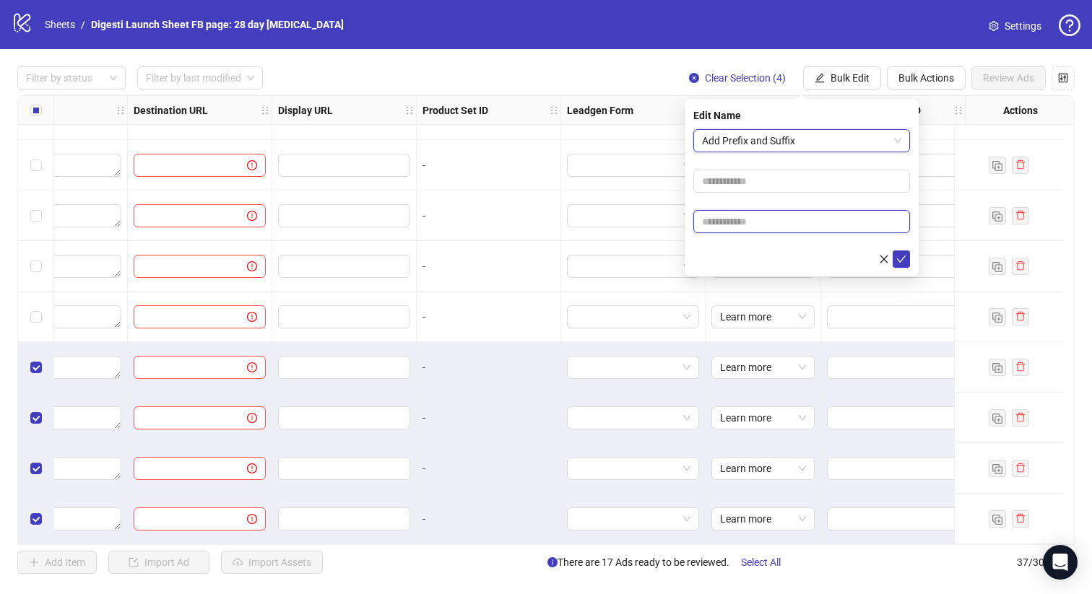
click at [792, 220] on input "text" at bounding box center [801, 221] width 217 height 23
paste input "**********"
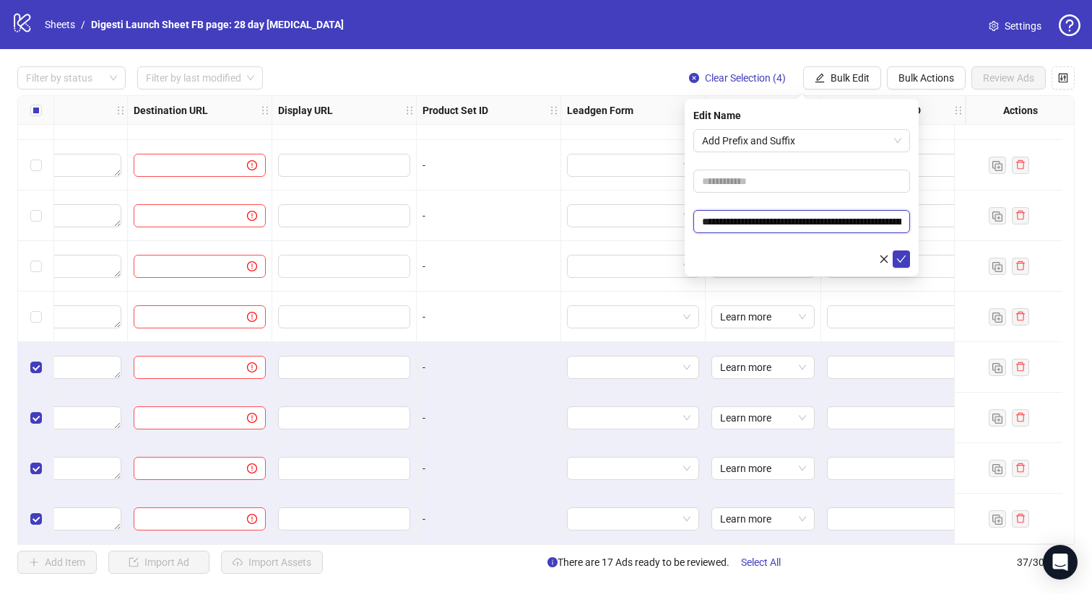
scroll to position [0, 154]
type input "**********"
click at [904, 260] on icon "check" at bounding box center [901, 259] width 10 height 10
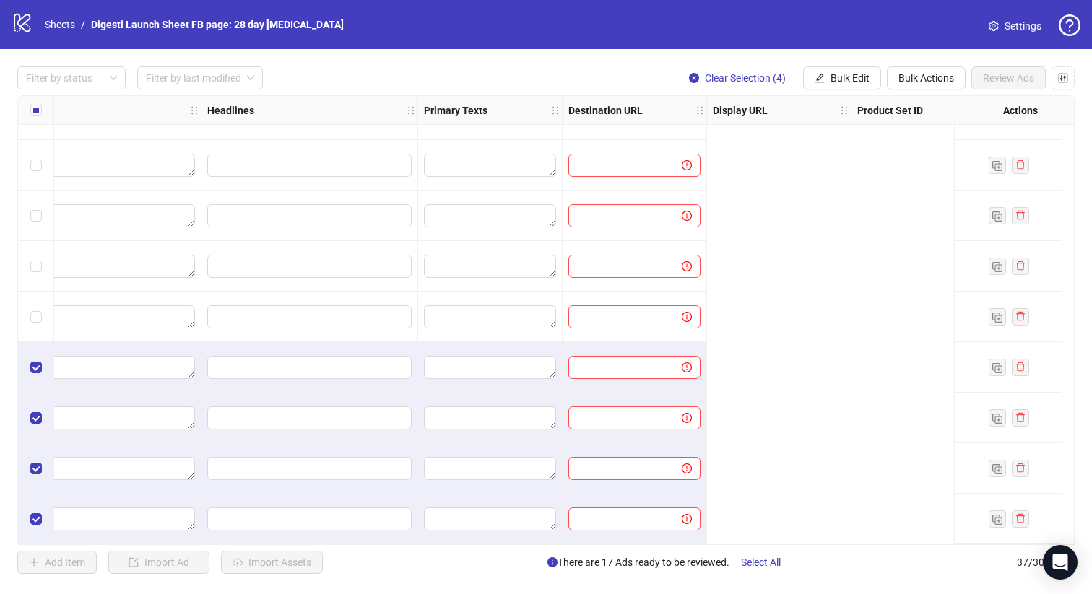
scroll to position [1457, 85]
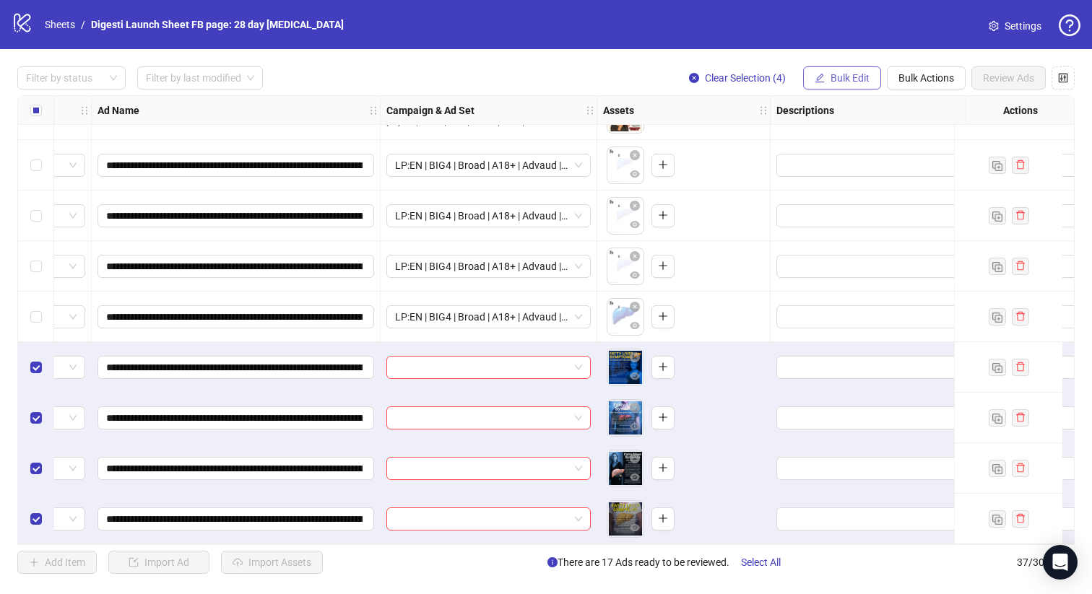
click at [847, 82] on span "Bulk Edit" at bounding box center [850, 78] width 39 height 12
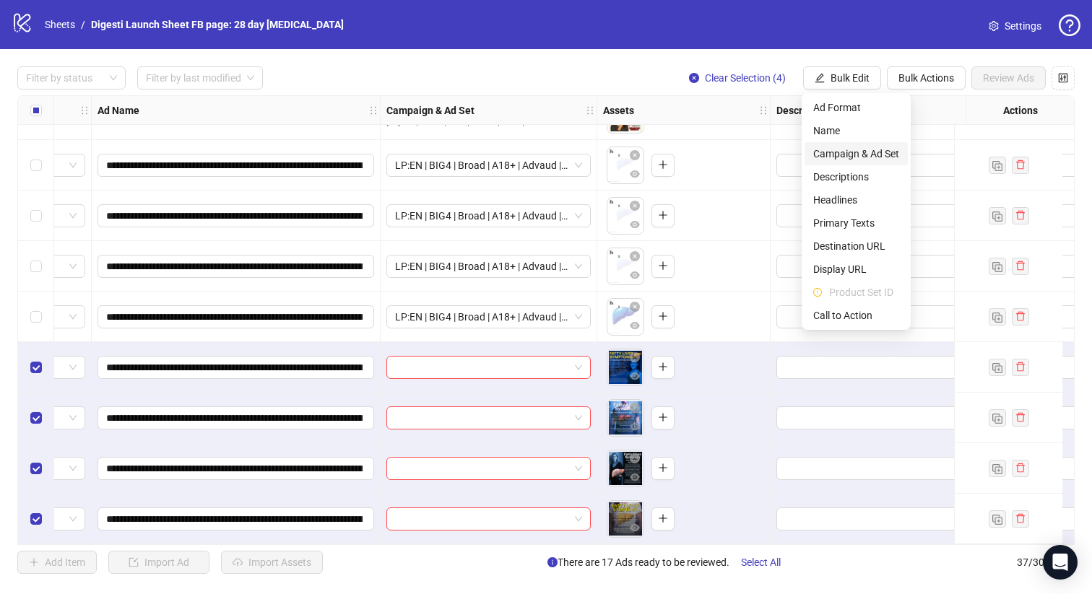
click at [834, 150] on span "Campaign & Ad Set" at bounding box center [856, 154] width 86 height 16
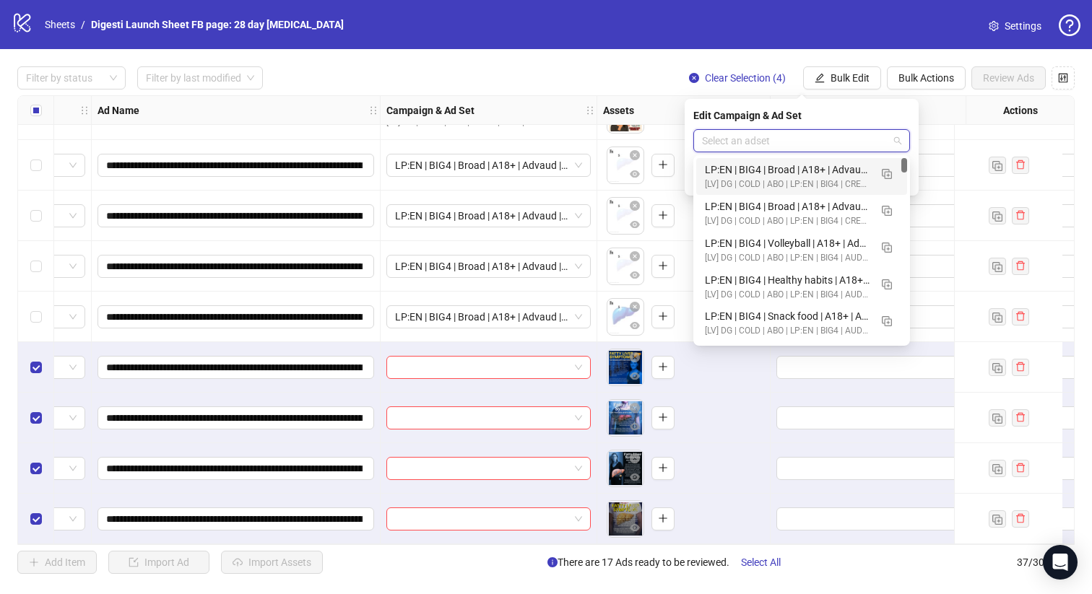
click at [749, 139] on input "search" at bounding box center [795, 141] width 186 height 22
paste input "**********"
type input "**********"
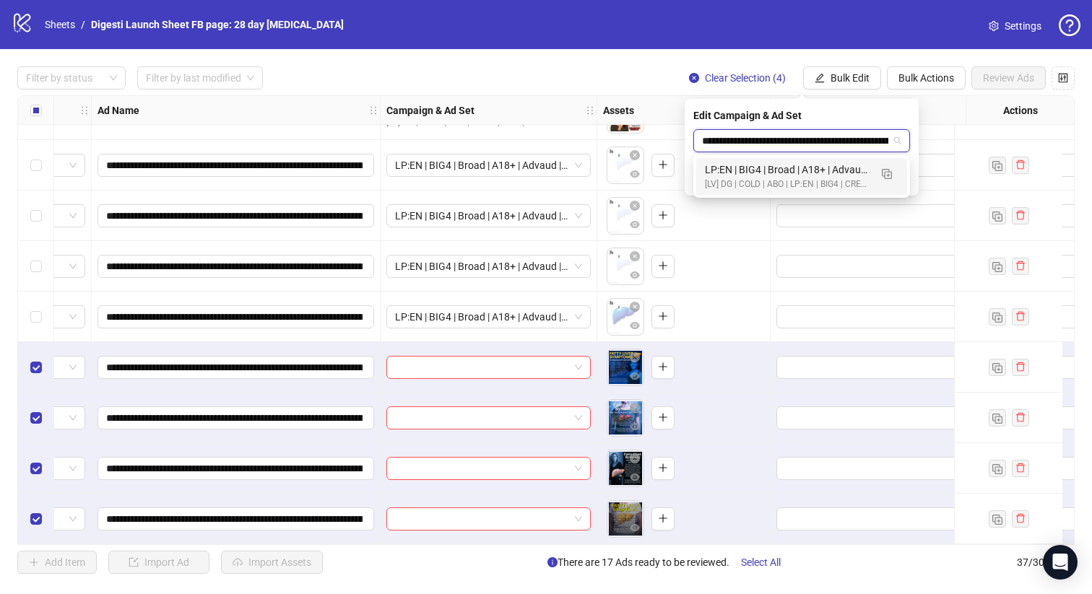
scroll to position [0, 236]
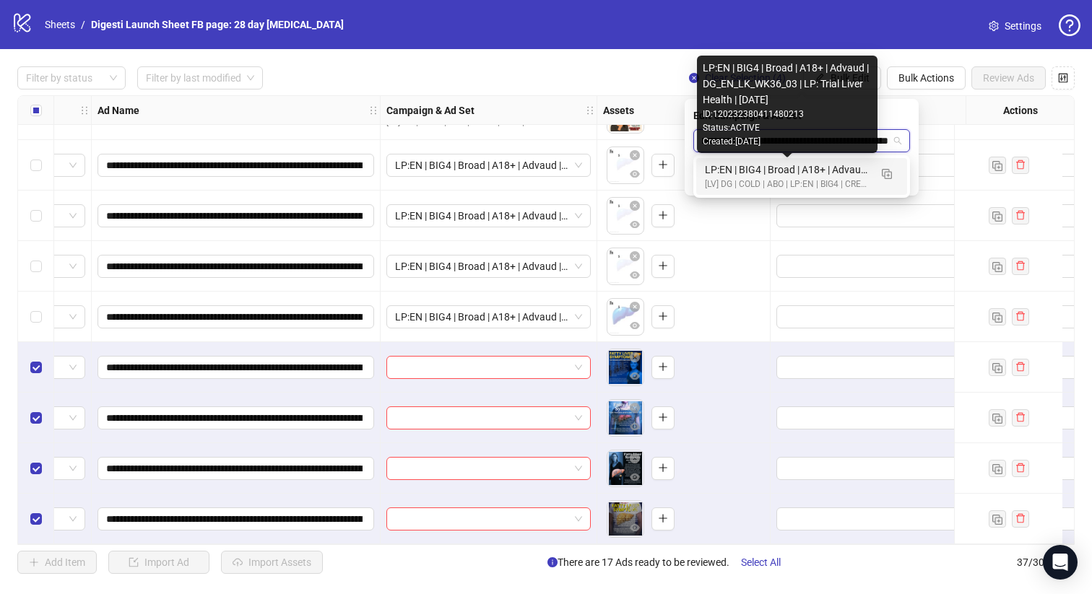
click at [781, 176] on div "LP:EN | BIG4 | Broad | A18+ | Advaud | DG_EN_LK_WK36_03 | LP: Trial Liver Healt…" at bounding box center [787, 170] width 165 height 16
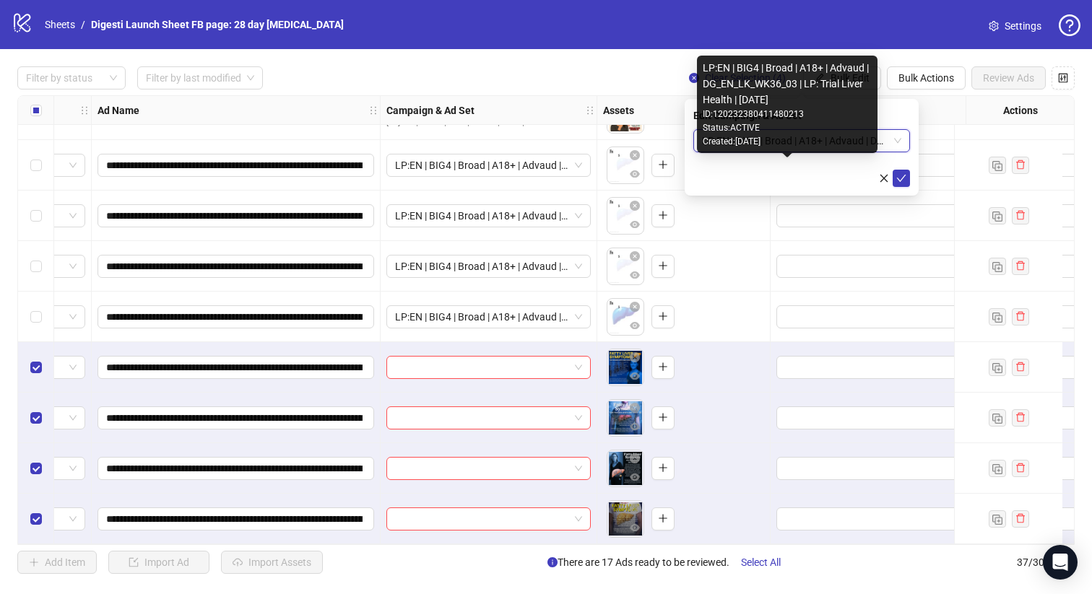
scroll to position [0, 0]
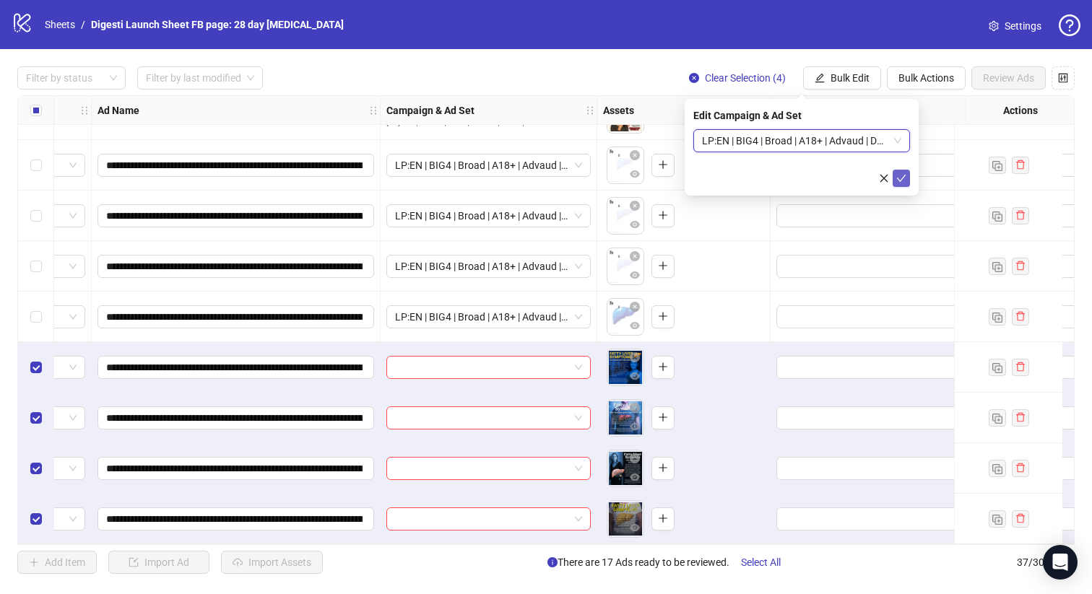
click at [900, 181] on icon "check" at bounding box center [901, 178] width 9 height 7
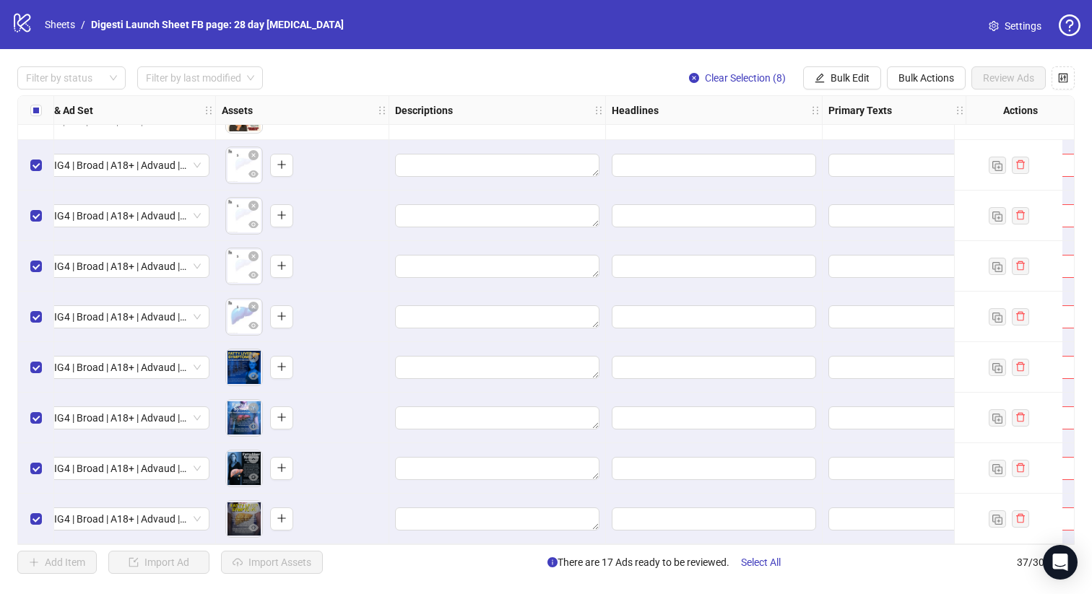
scroll to position [1457, 479]
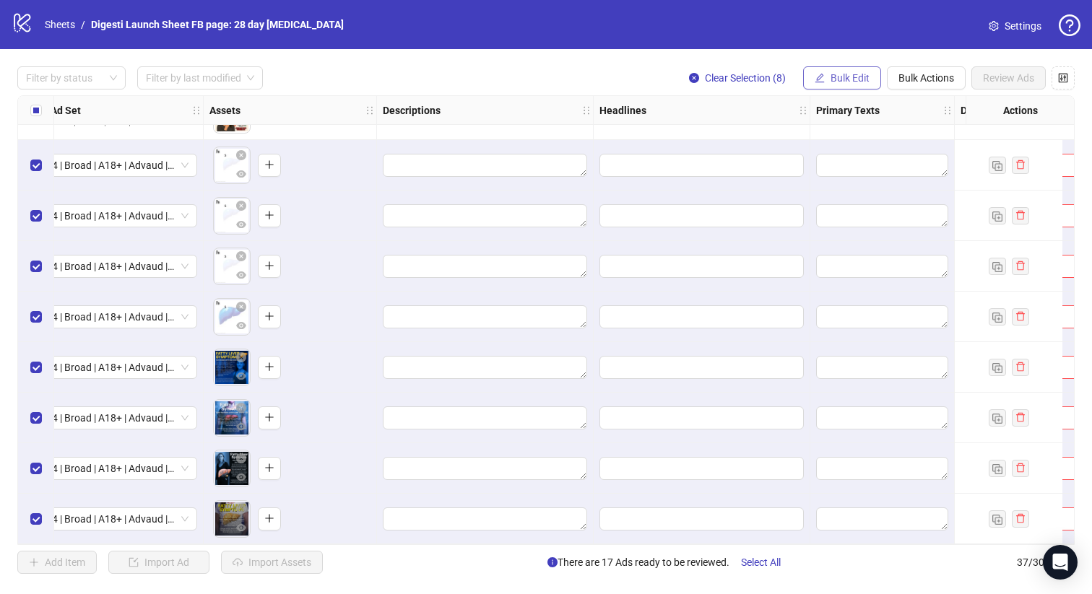
click at [834, 75] on span "Bulk Edit" at bounding box center [850, 78] width 39 height 12
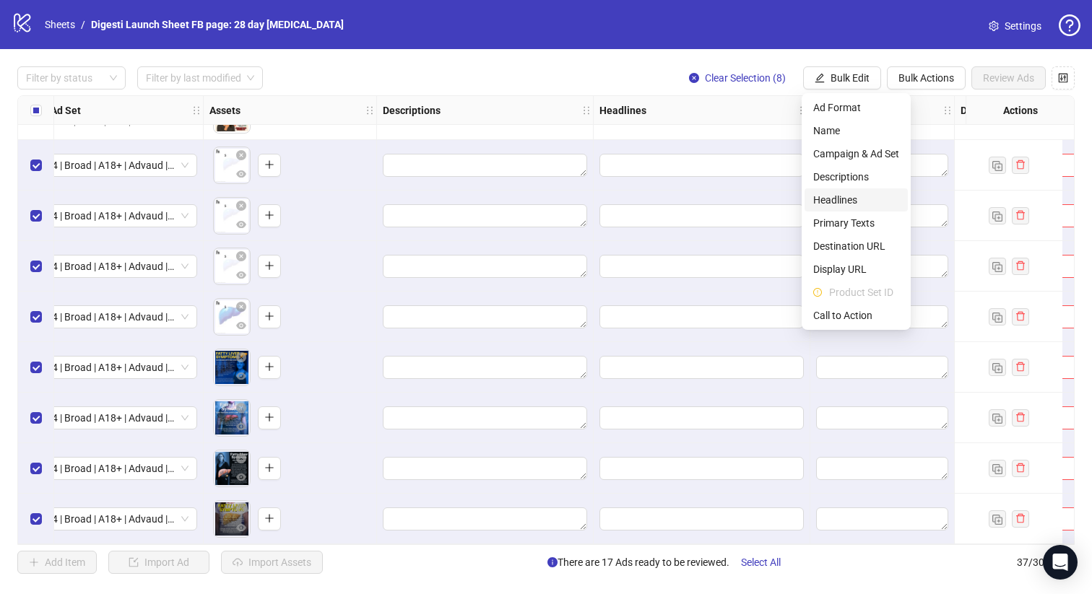
click at [835, 204] on span "Headlines" at bounding box center [856, 200] width 86 height 16
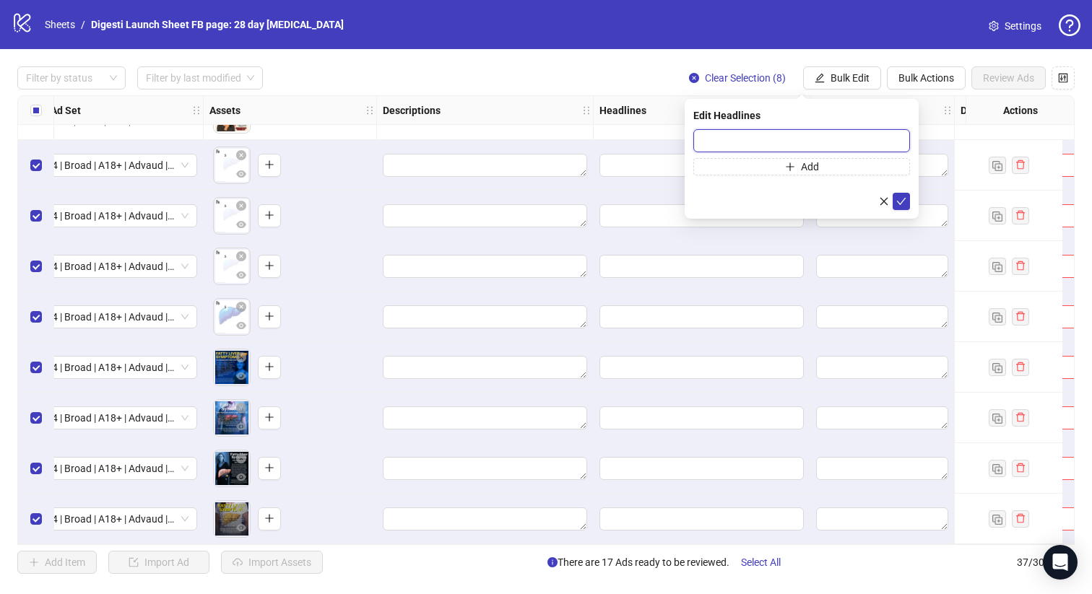
click at [717, 140] on input "text" at bounding box center [801, 140] width 217 height 23
paste input "**********"
type input "**********"
click at [903, 204] on icon "check" at bounding box center [901, 201] width 10 height 10
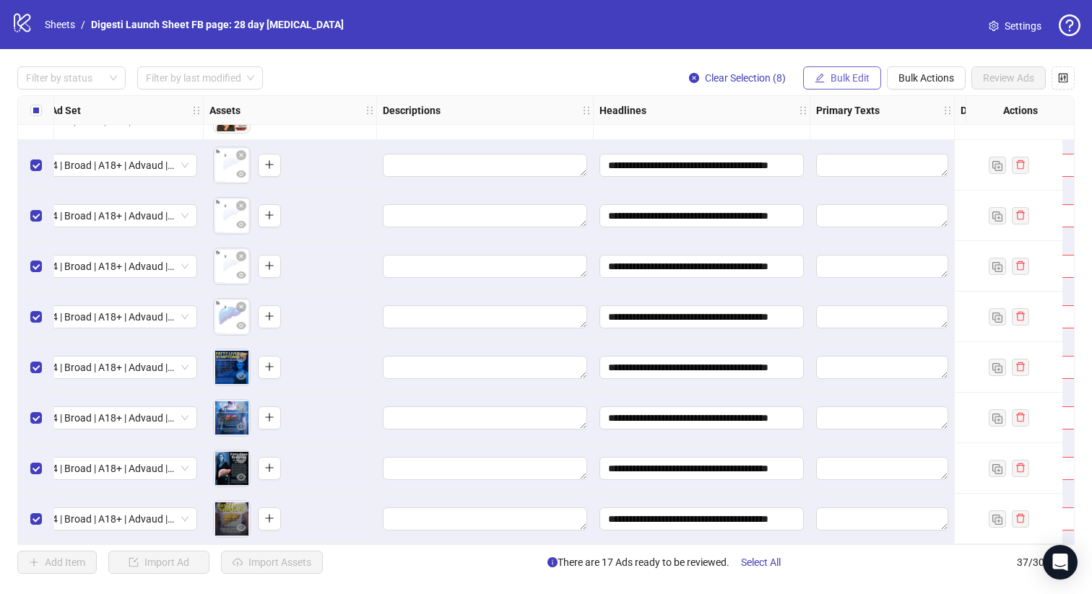
click at [843, 82] on span "Bulk Edit" at bounding box center [850, 78] width 39 height 12
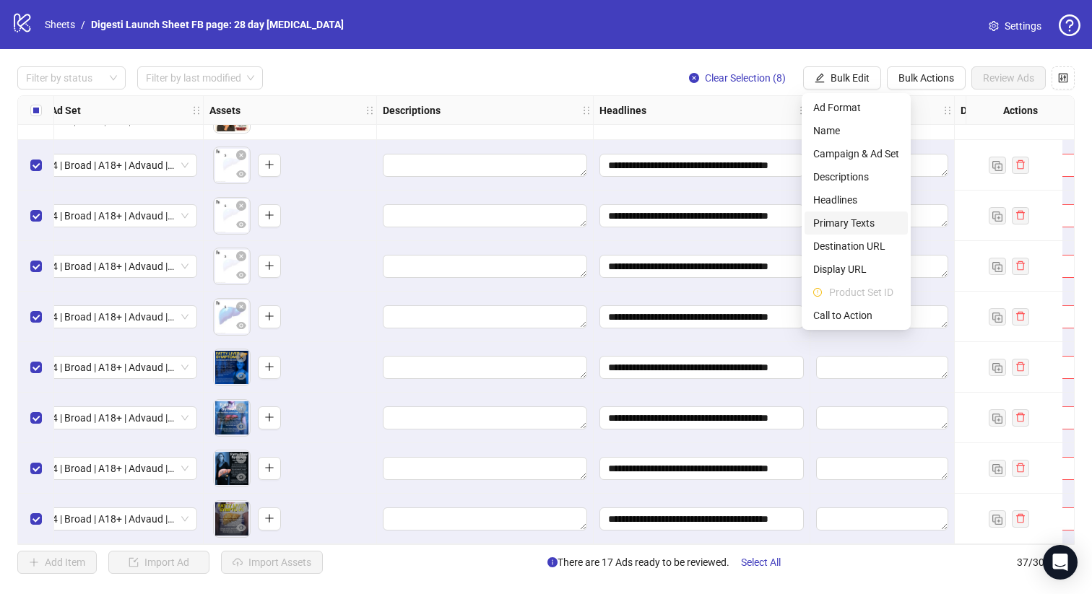
click at [860, 221] on span "Primary Texts" at bounding box center [856, 223] width 86 height 16
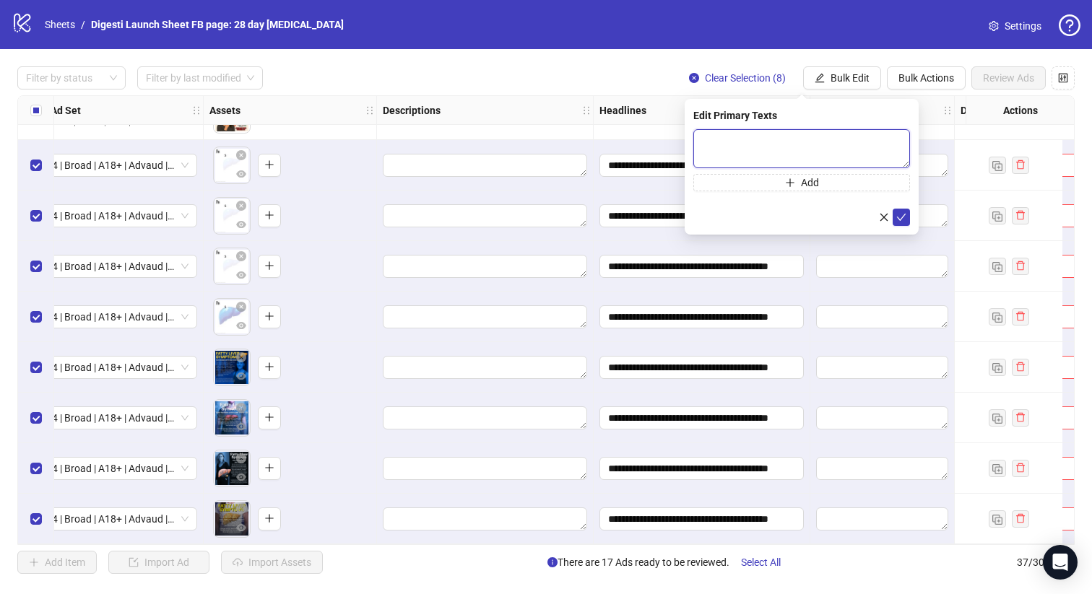
click at [723, 149] on textarea at bounding box center [801, 148] width 217 height 39
paste textarea "**********"
type textarea "**********"
click at [896, 216] on icon "check" at bounding box center [901, 217] width 10 height 10
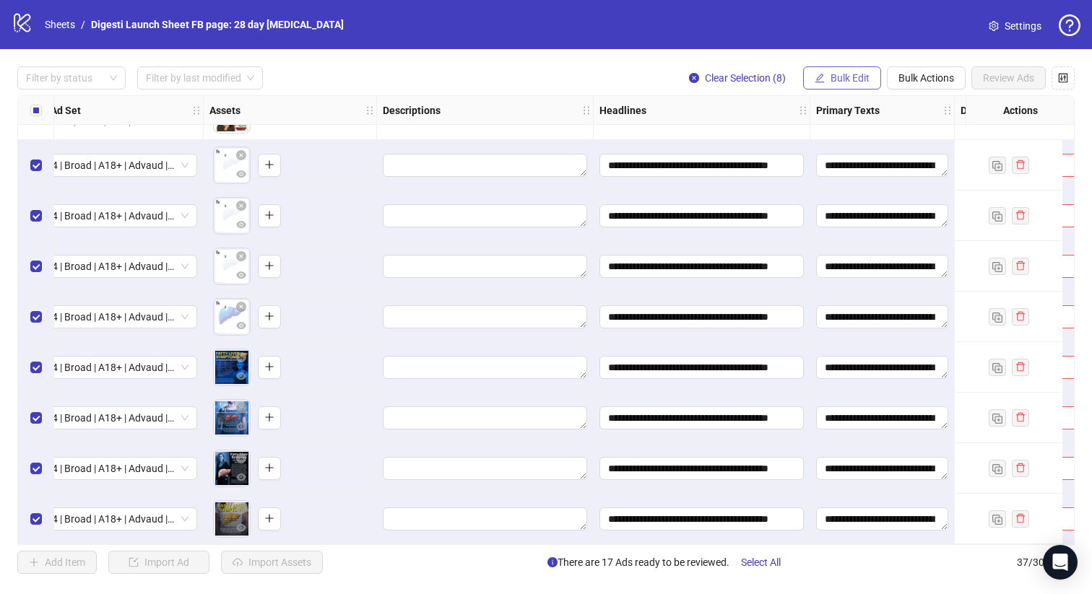
click at [839, 81] on span "Bulk Edit" at bounding box center [850, 78] width 39 height 12
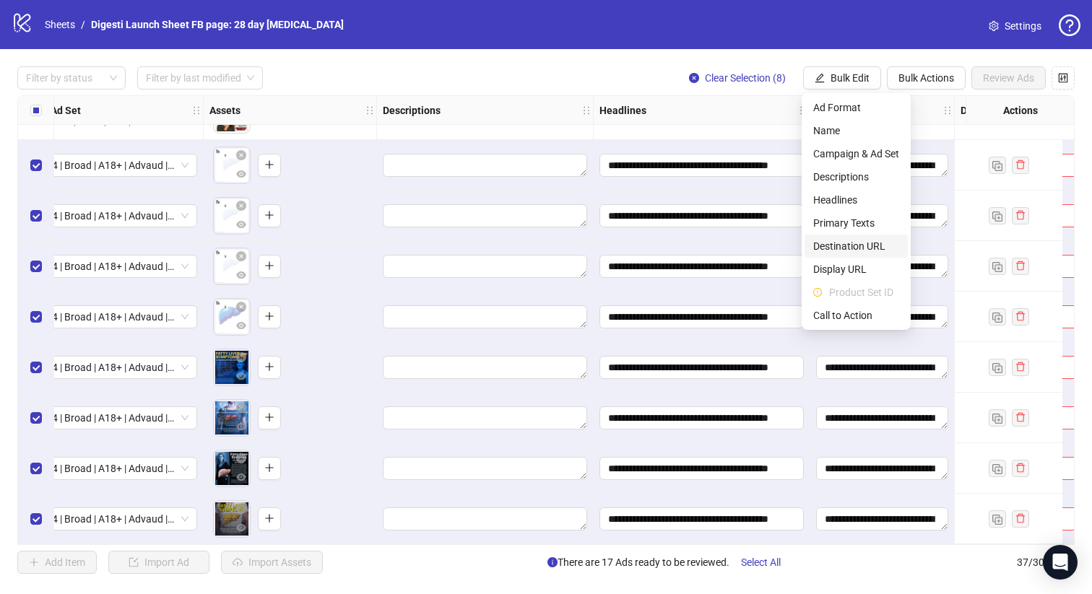
click at [855, 247] on span "Destination URL" at bounding box center [856, 246] width 86 height 16
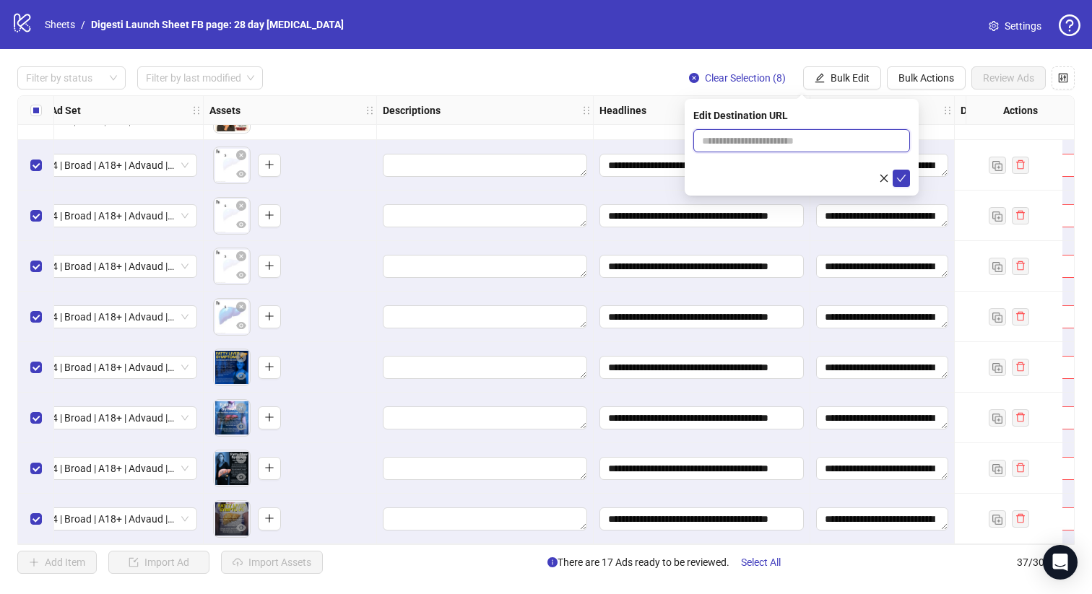
click at [756, 142] on input "text" at bounding box center [796, 141] width 188 height 16
paste input "**********"
type input "**********"
click at [900, 175] on icon "check" at bounding box center [901, 178] width 10 height 10
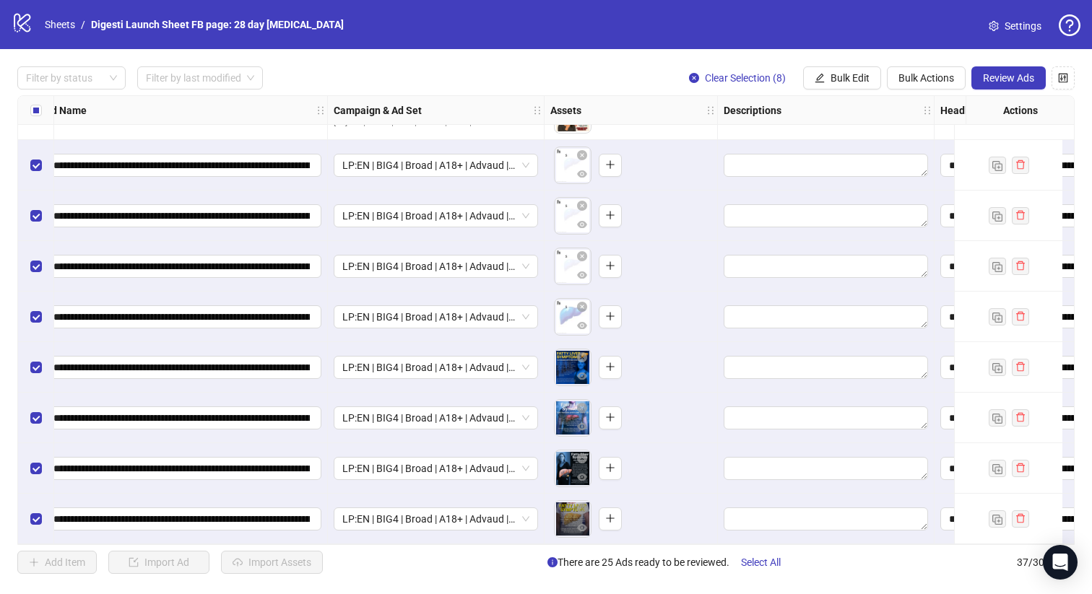
scroll to position [1457, 0]
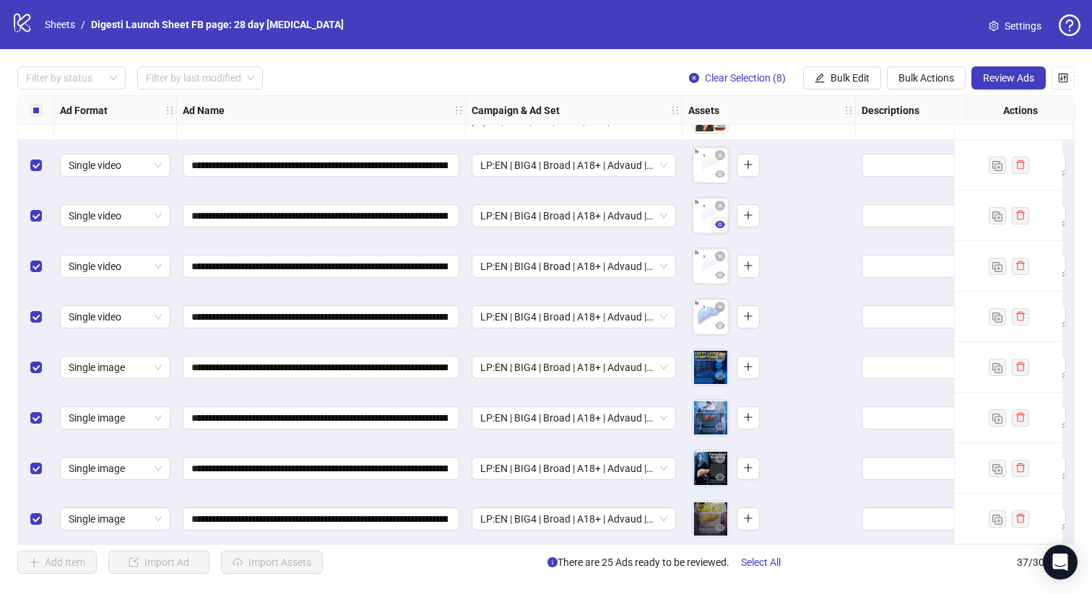
click at [719, 221] on icon "eye" at bounding box center [720, 224] width 10 height 7
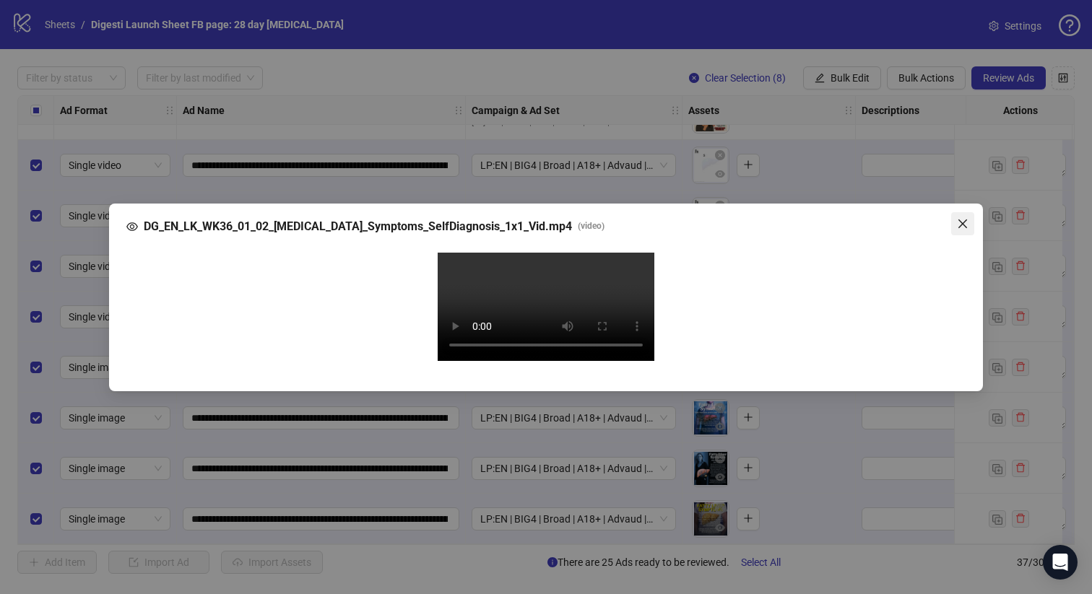
click at [958, 218] on icon "close" at bounding box center [963, 224] width 12 height 12
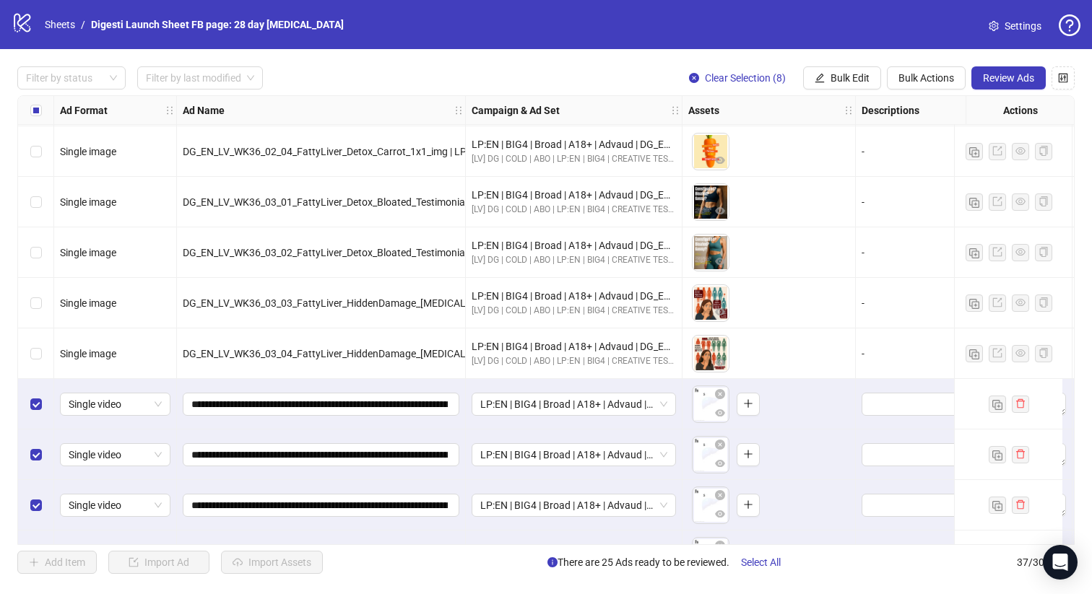
scroll to position [1172, 0]
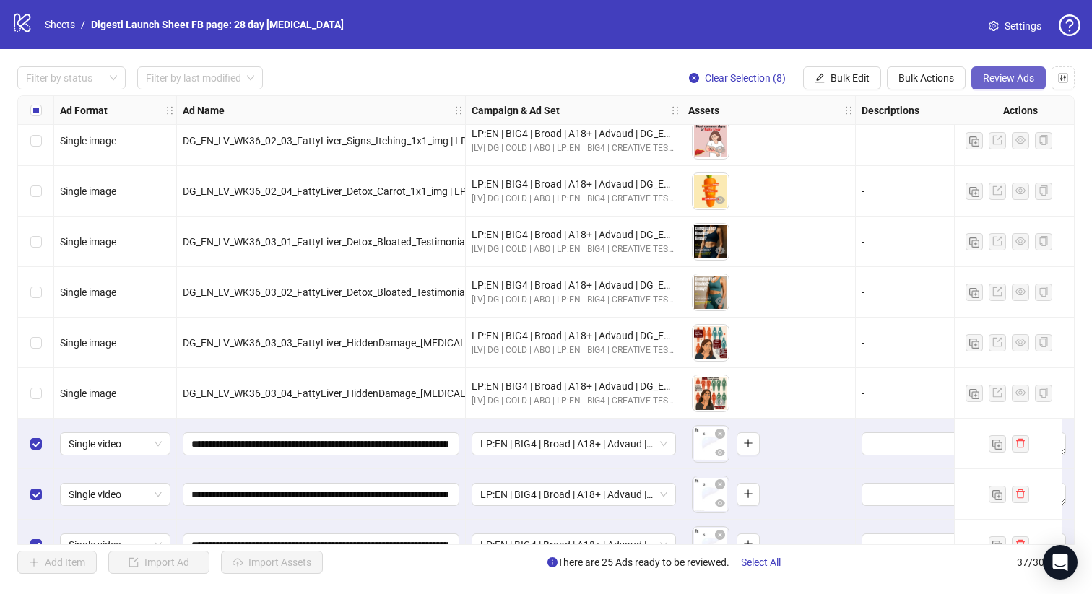
click at [1011, 74] on span "Review Ads" at bounding box center [1008, 78] width 51 height 12
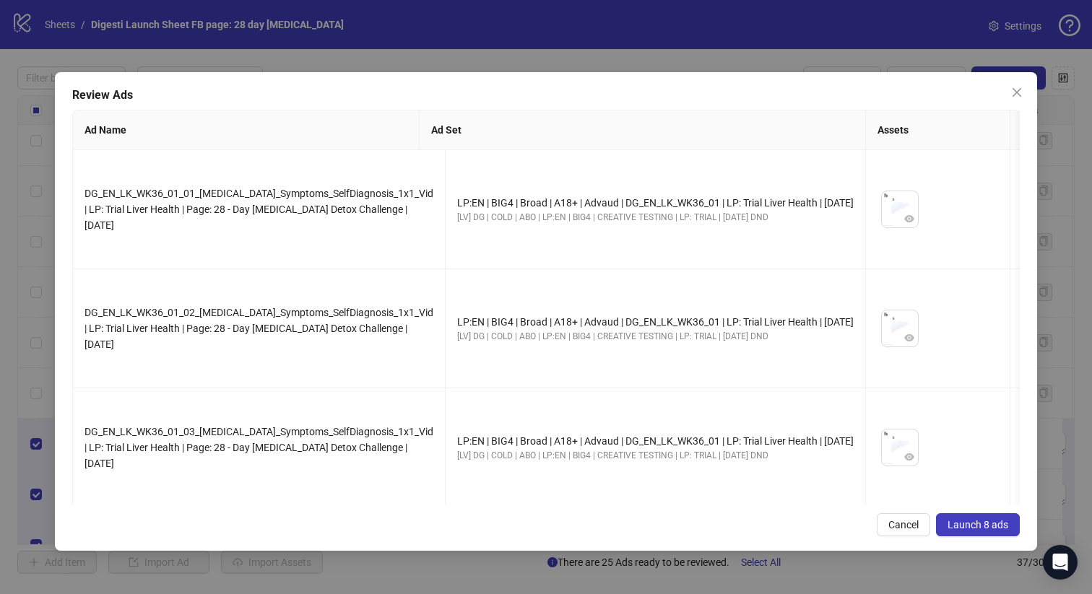
click at [987, 528] on span "Launch 8 ads" at bounding box center [978, 525] width 61 height 12
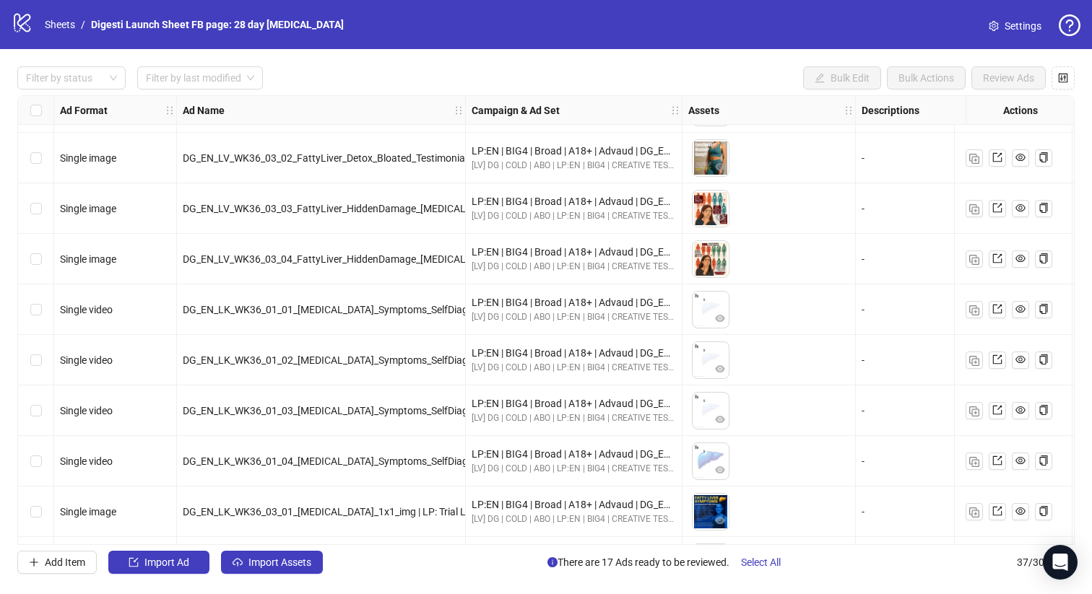
scroll to position [1306, 0]
